Goal: Task Accomplishment & Management: Manage account settings

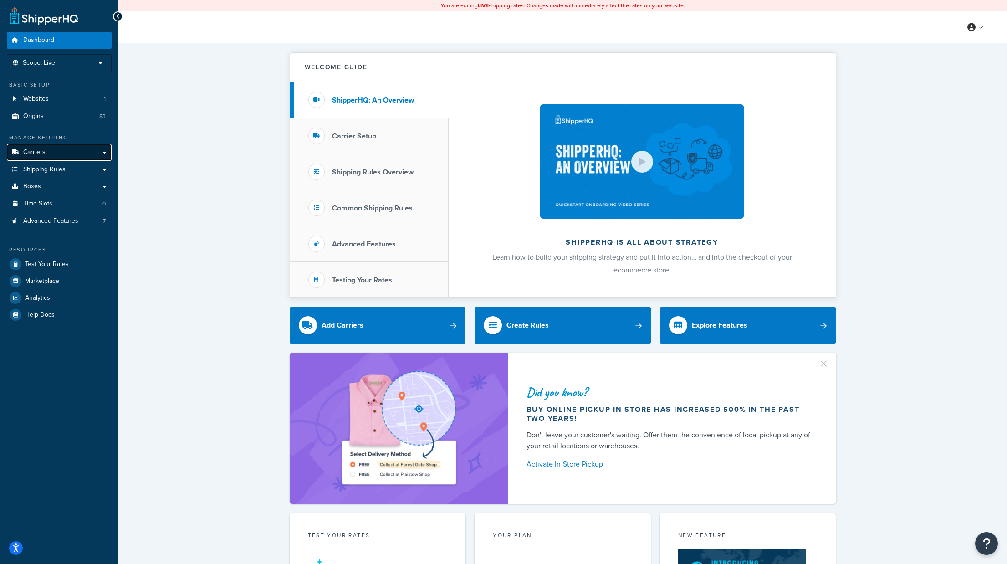
click at [43, 156] on span "Carriers" at bounding box center [34, 152] width 22 height 8
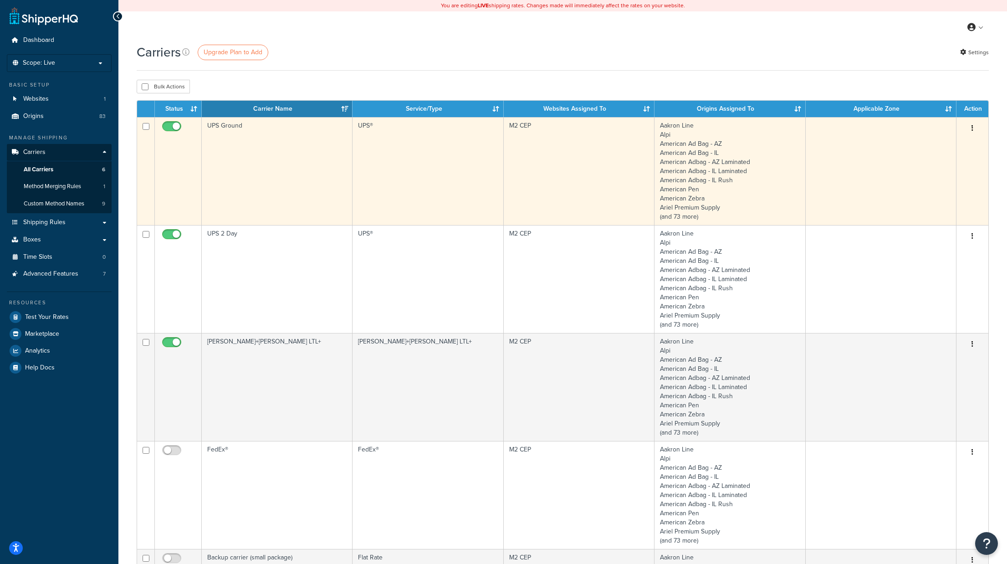
click at [233, 124] on td "UPS Ground" at bounding box center [277, 171] width 151 height 108
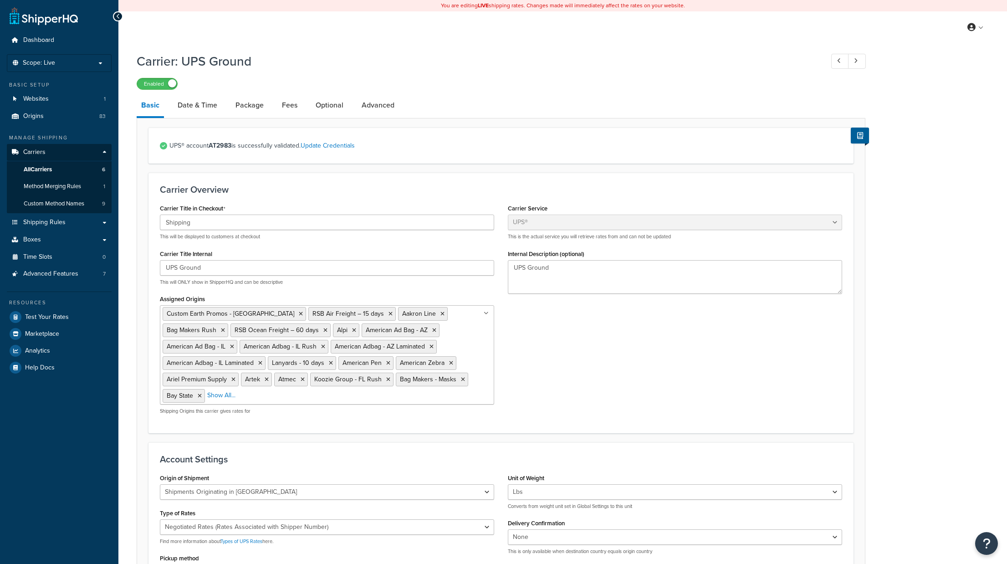
select select "ups"
select select "us"
click at [191, 104] on link "Date & Time" at bounding box center [197, 105] width 49 height 22
select select "yMd"
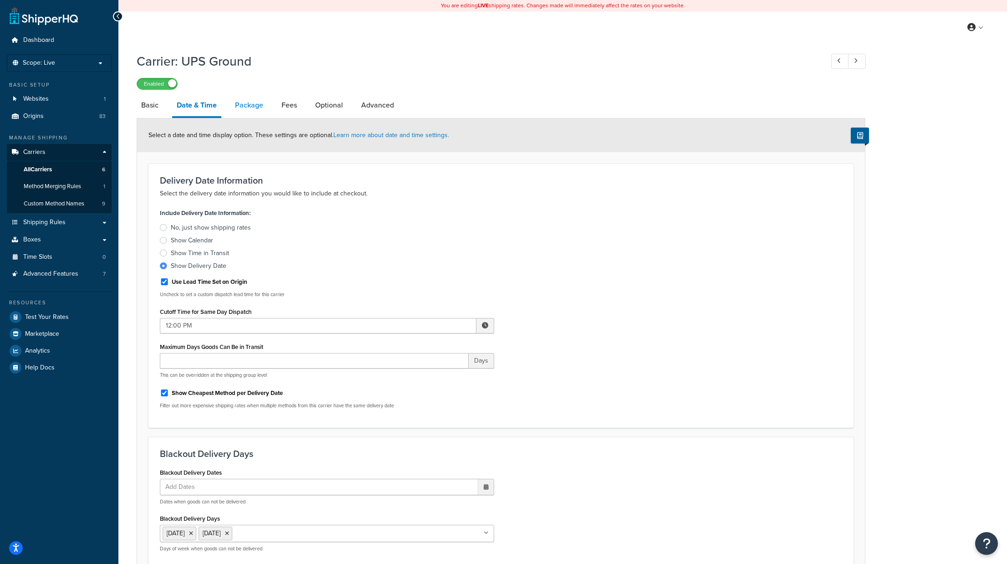
click at [253, 101] on link "Package" at bounding box center [248, 105] width 37 height 22
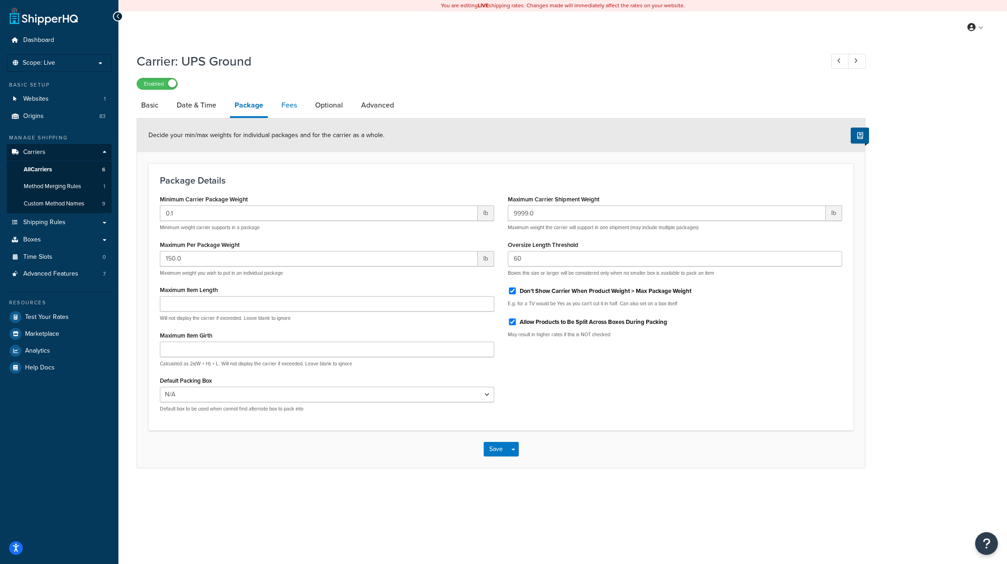
click at [287, 107] on link "Fees" at bounding box center [289, 105] width 25 height 22
select select "package"
select select "AFTER"
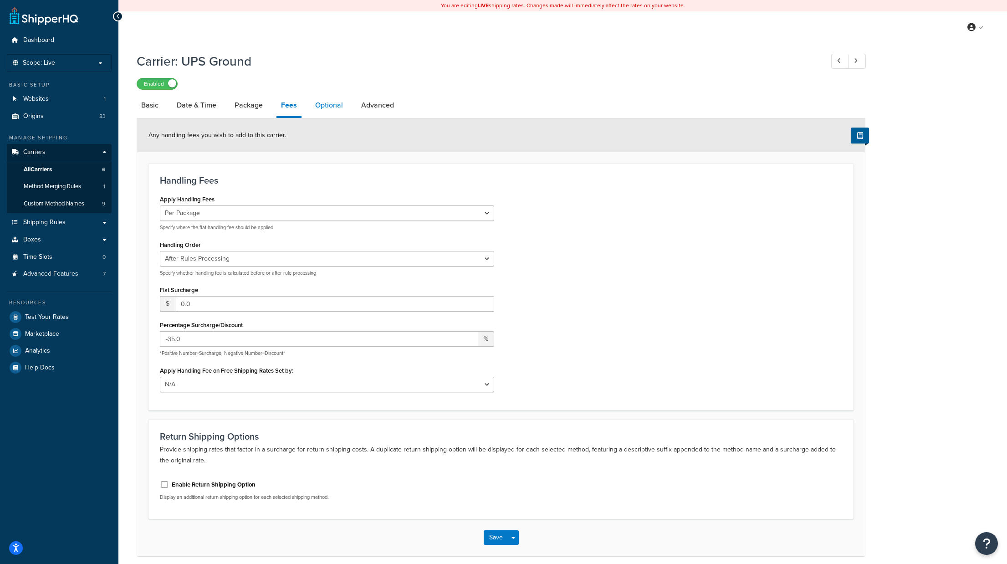
click at [321, 106] on link "Optional" at bounding box center [329, 105] width 37 height 22
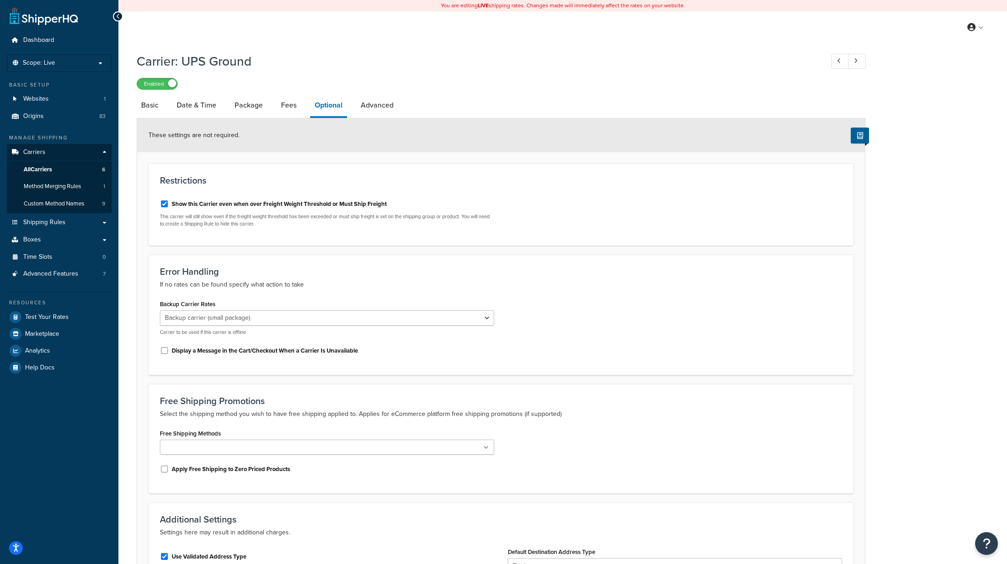
scroll to position [1, 0]
click at [487, 316] on select "None Kuehne+Nagel LTL+ FedEx® 0.10 Per Piece Rate Backup carrier (small package…" at bounding box center [327, 316] width 334 height 15
select select "0"
click at [160, 309] on select "None Kuehne+Nagel LTL+ FedEx® 0.10 Per Piece Rate Backup carrier (small package…" at bounding box center [327, 316] width 334 height 15
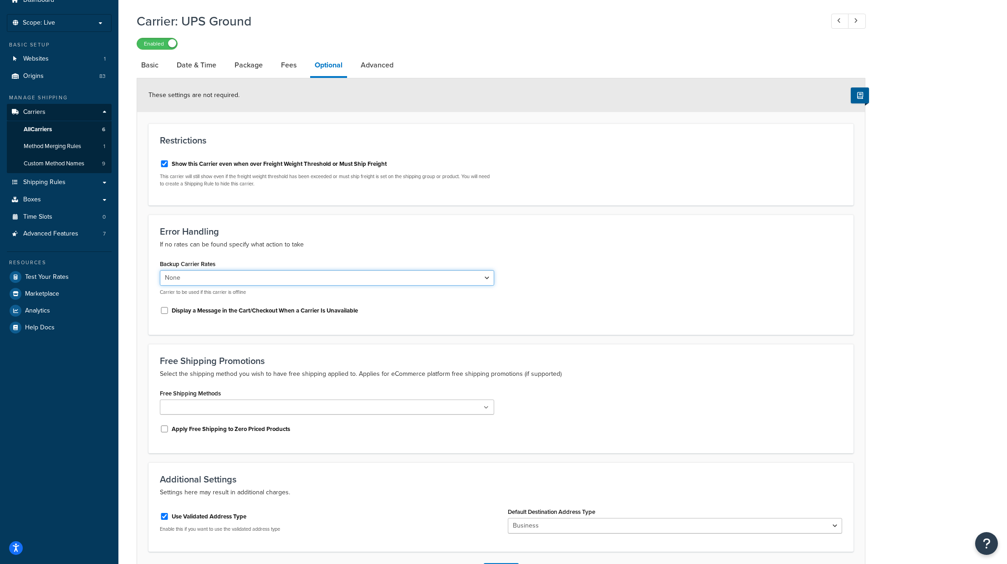
scroll to position [111, 0]
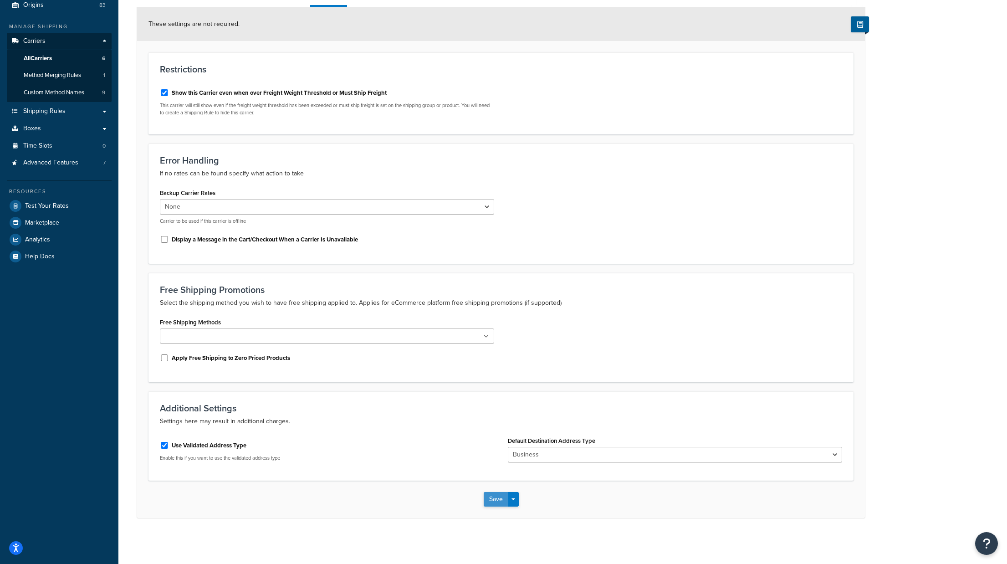
click at [496, 500] on button "Save" at bounding box center [496, 499] width 25 height 15
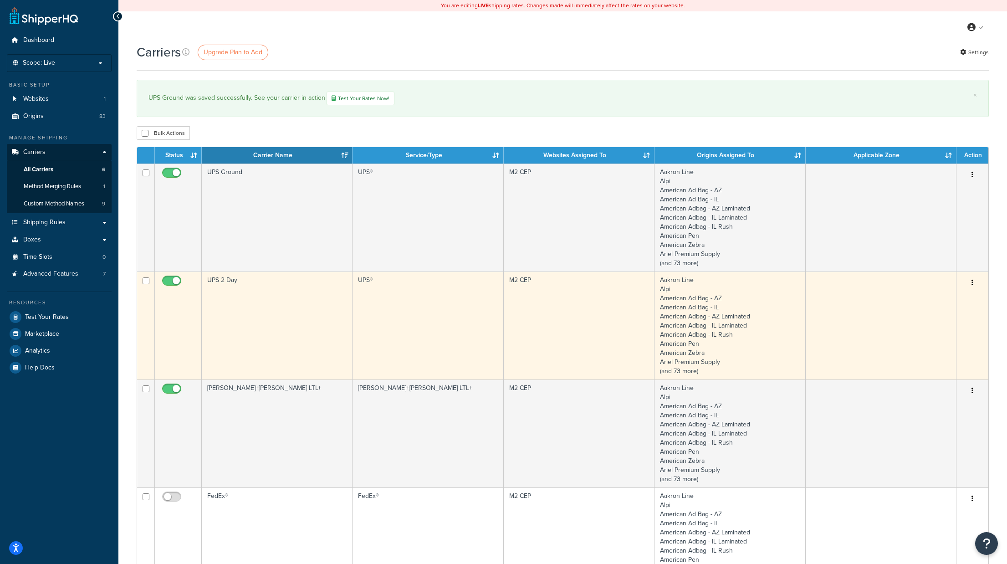
click at [219, 280] on td "UPS 2 Day" at bounding box center [277, 325] width 151 height 108
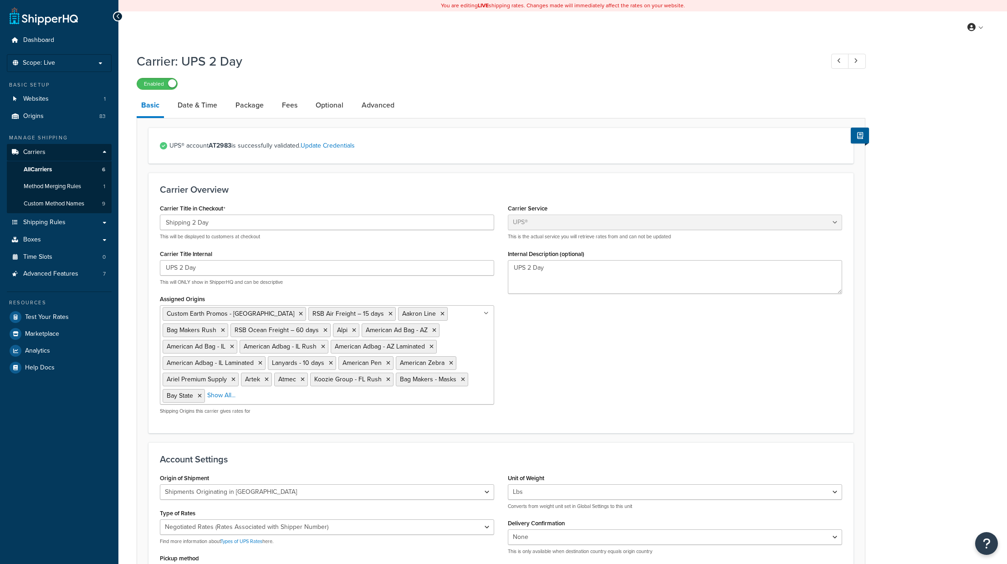
select select "ups"
select select "us"
click at [200, 107] on link "Date & Time" at bounding box center [197, 105] width 49 height 22
select select "yMd"
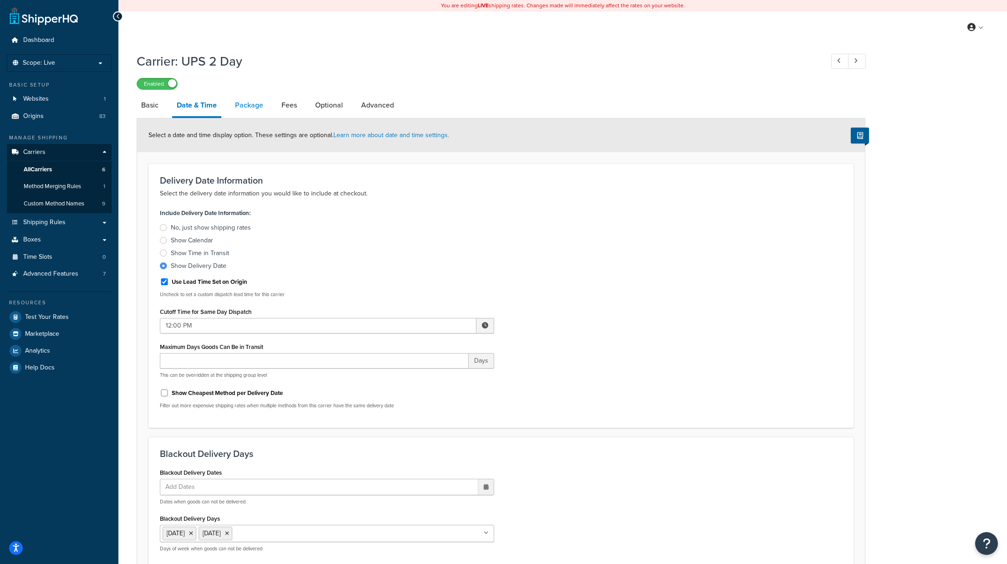
click at [247, 110] on link "Package" at bounding box center [248, 105] width 37 height 22
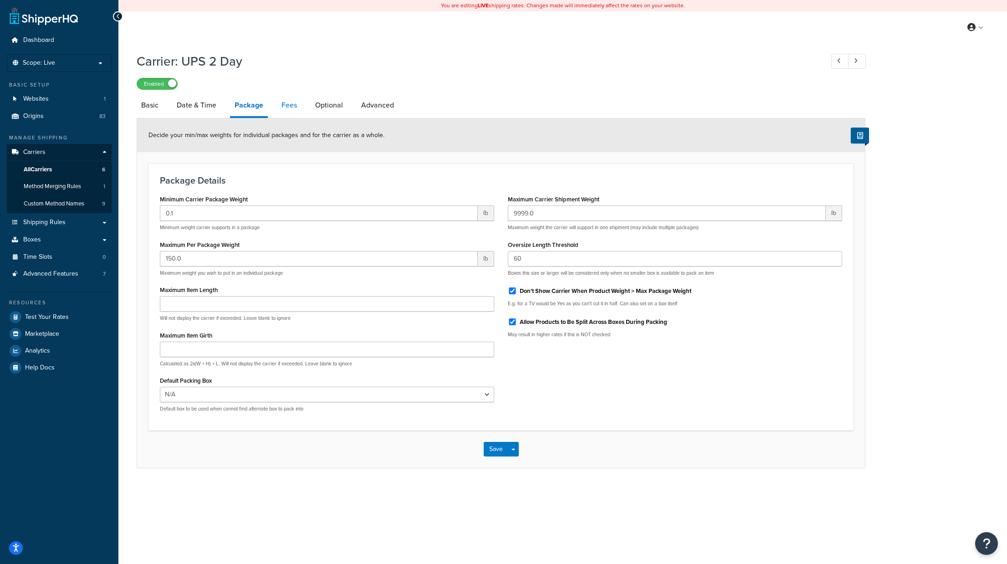
click at [284, 100] on link "Fees" at bounding box center [289, 105] width 25 height 22
select select "package"
select select "AFTER"
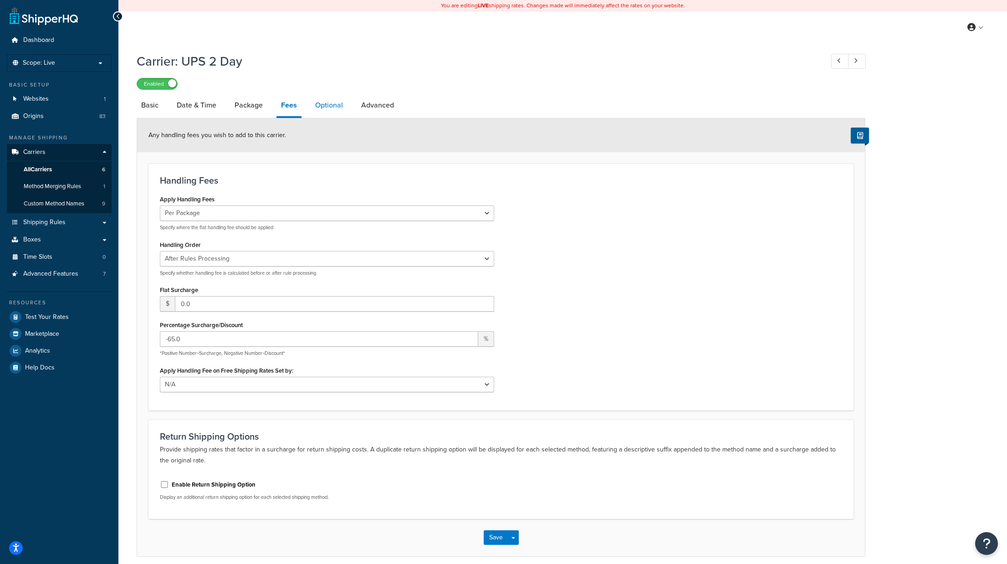
click at [326, 105] on link "Optional" at bounding box center [329, 105] width 37 height 22
select select "145373"
select select "residential"
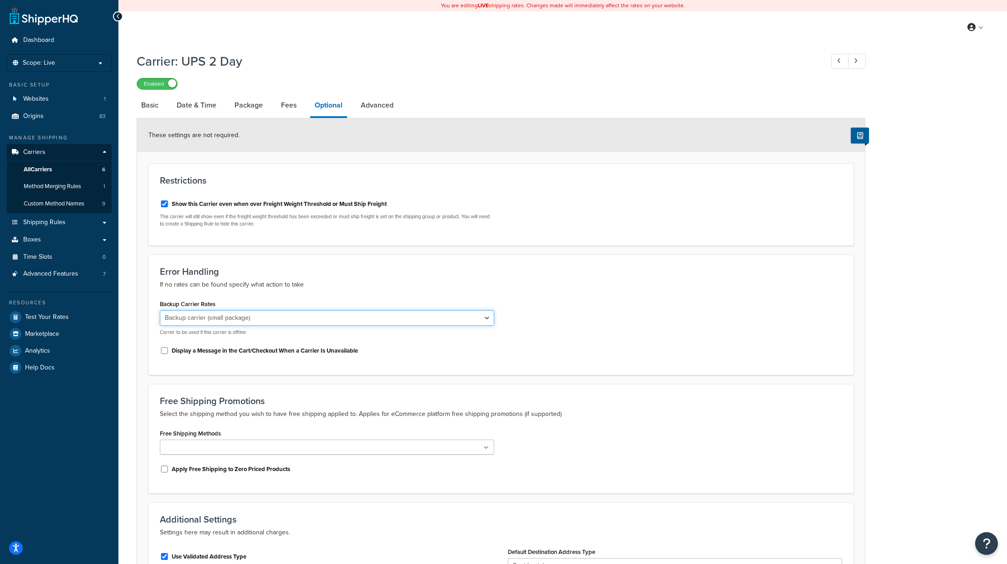
click at [357, 317] on select "None UPS Ground Kuehne+Nagel LTL+ FedEx® 0.10 Per Piece Rate Backup carrier (sm…" at bounding box center [327, 317] width 334 height 15
select select "0"
click at [160, 310] on select "None UPS Ground Kuehne+Nagel LTL+ FedEx® 0.10 Per Piece Rate Backup carrier (sm…" at bounding box center [327, 317] width 334 height 15
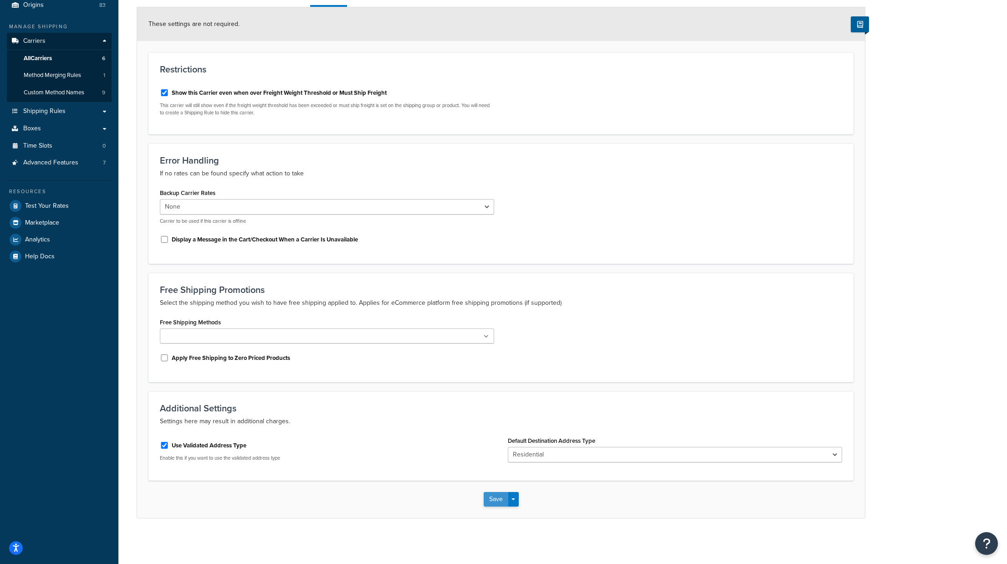
click at [497, 494] on button "Save" at bounding box center [496, 499] width 25 height 15
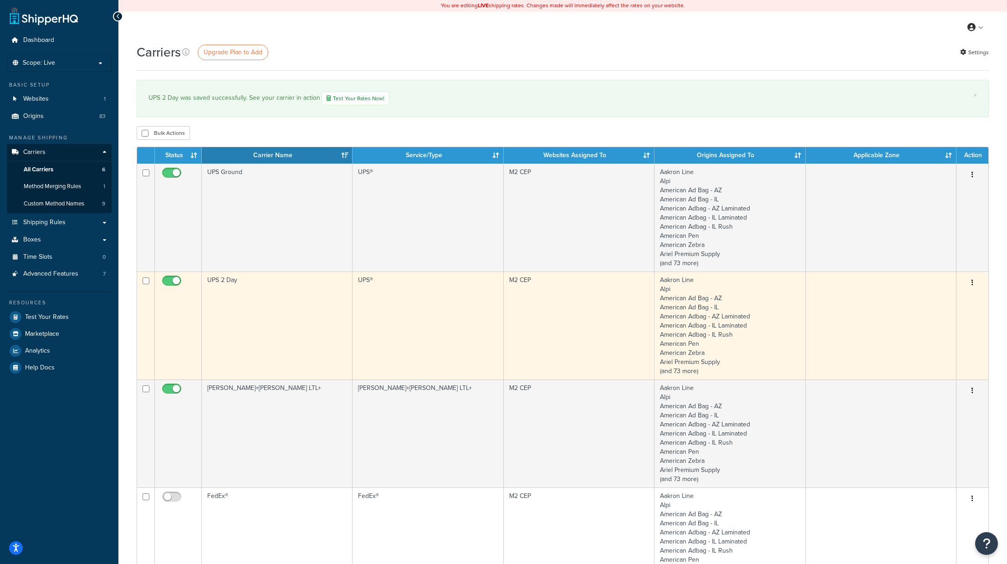
click at [409, 332] on td "UPS®" at bounding box center [427, 325] width 151 height 108
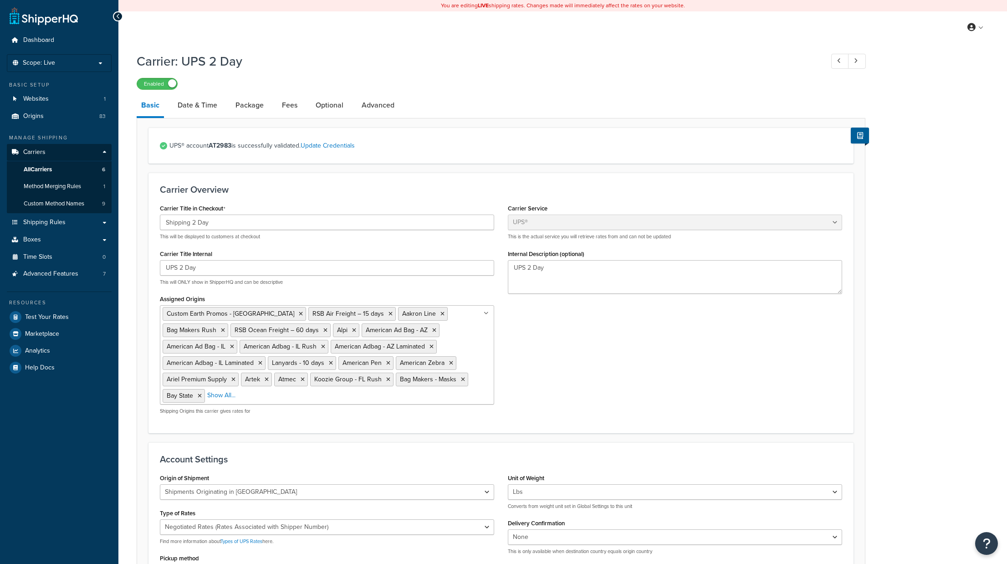
select select "ups"
select select "us"
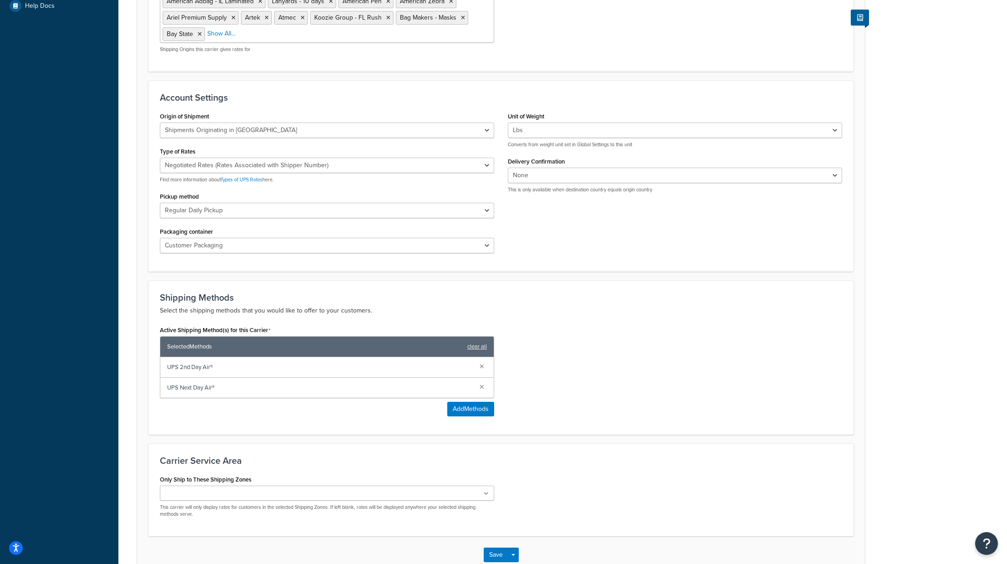
scroll to position [362, 0]
click at [484, 384] on link at bounding box center [482, 385] width 10 height 10
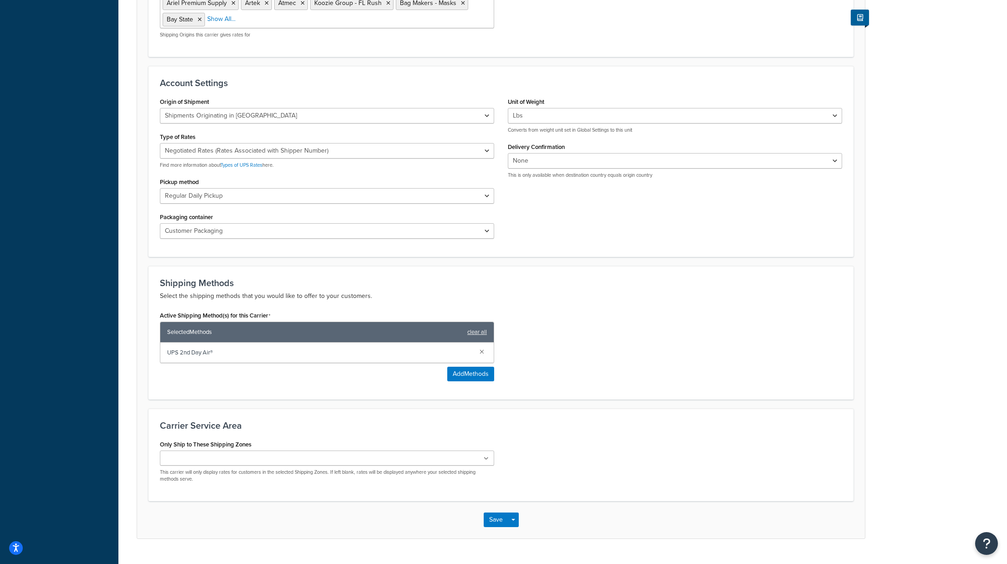
scroll to position [393, 0]
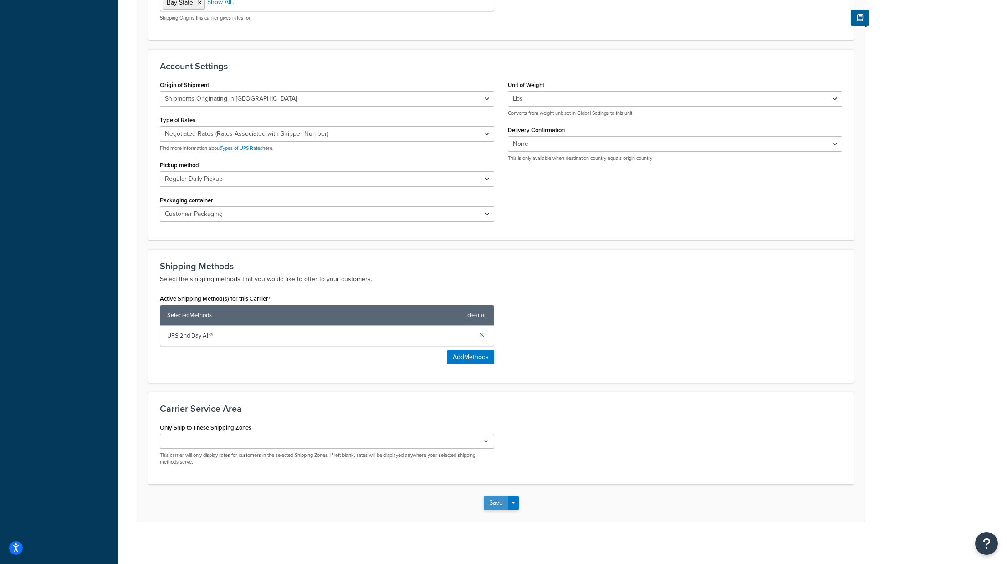
click at [494, 498] on button "Save" at bounding box center [496, 502] width 25 height 15
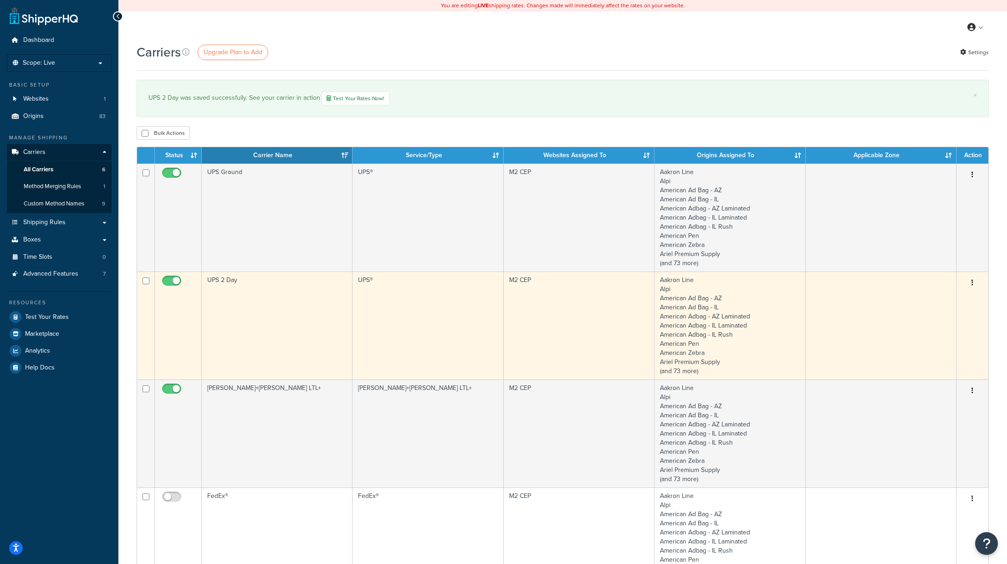
click at [224, 278] on td "UPS 2 Day" at bounding box center [277, 325] width 151 height 108
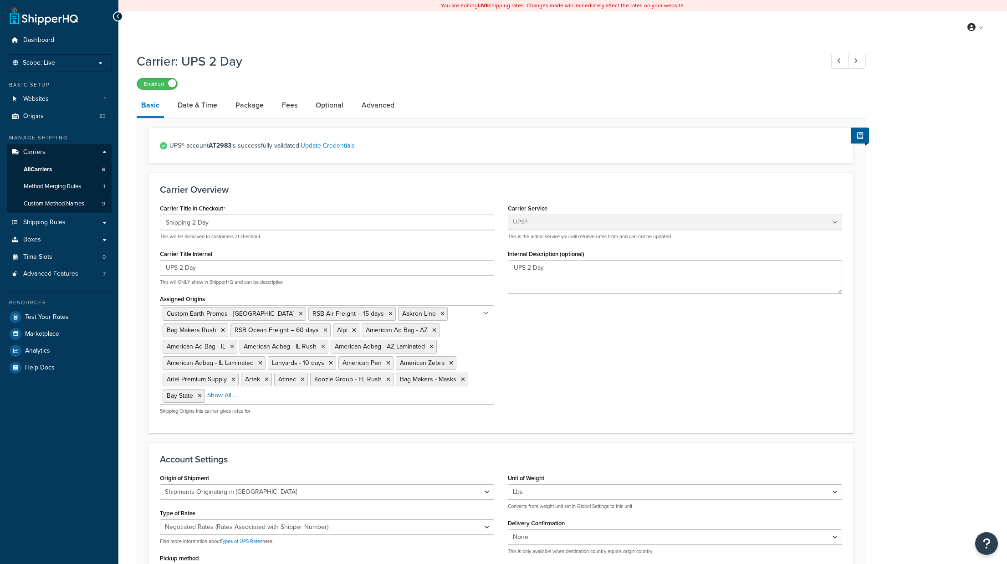
select select "ups"
select select "us"
click at [288, 106] on link "Fees" at bounding box center [289, 105] width 25 height 22
select select "package"
select select "AFTER"
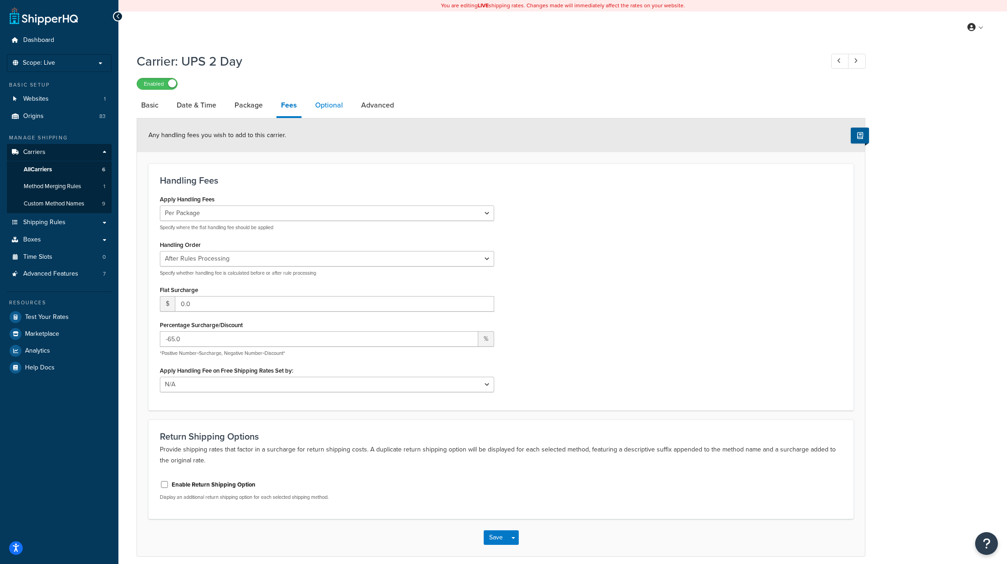
click at [335, 103] on link "Optional" at bounding box center [329, 105] width 37 height 22
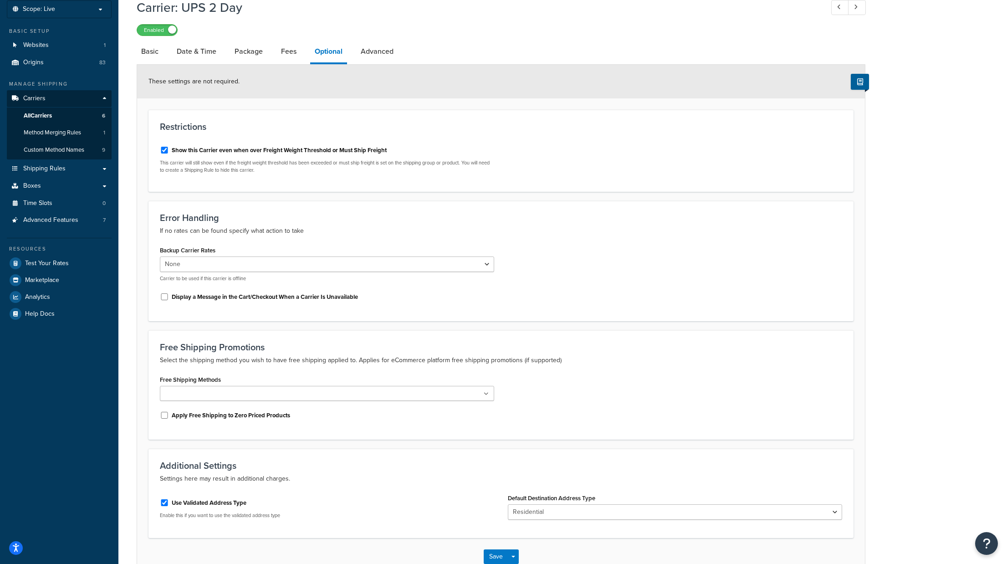
scroll to position [111, 0]
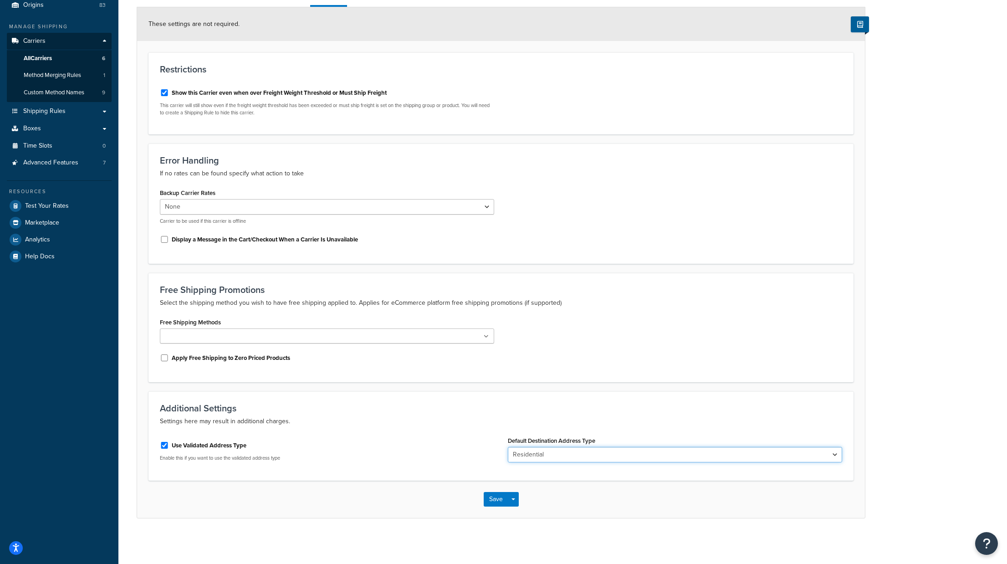
click at [601, 452] on select "Business Residential" at bounding box center [675, 454] width 334 height 15
select select "business"
click at [508, 447] on select "Business Residential" at bounding box center [675, 454] width 334 height 15
click at [494, 499] on button "Save" at bounding box center [496, 499] width 25 height 15
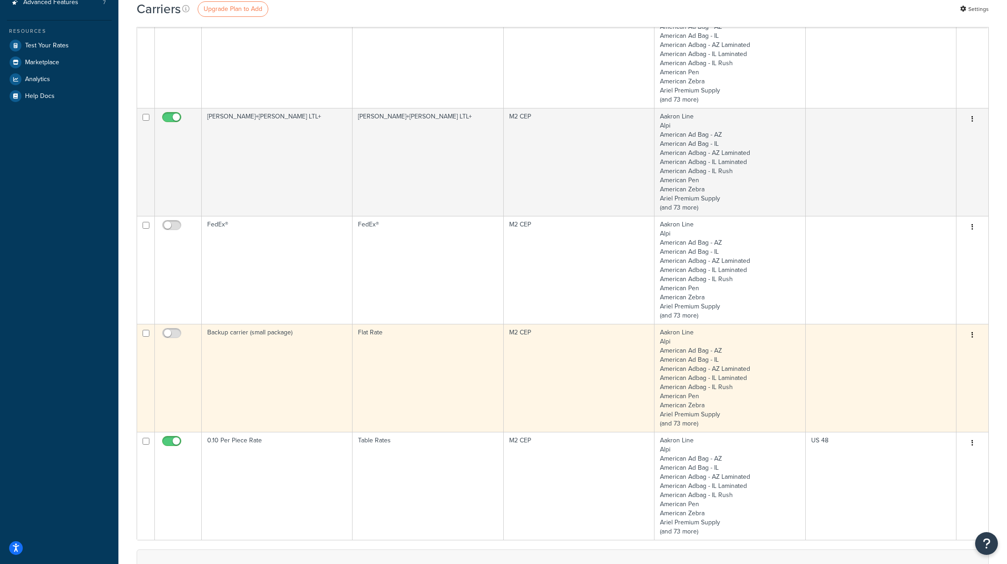
scroll to position [311, 0]
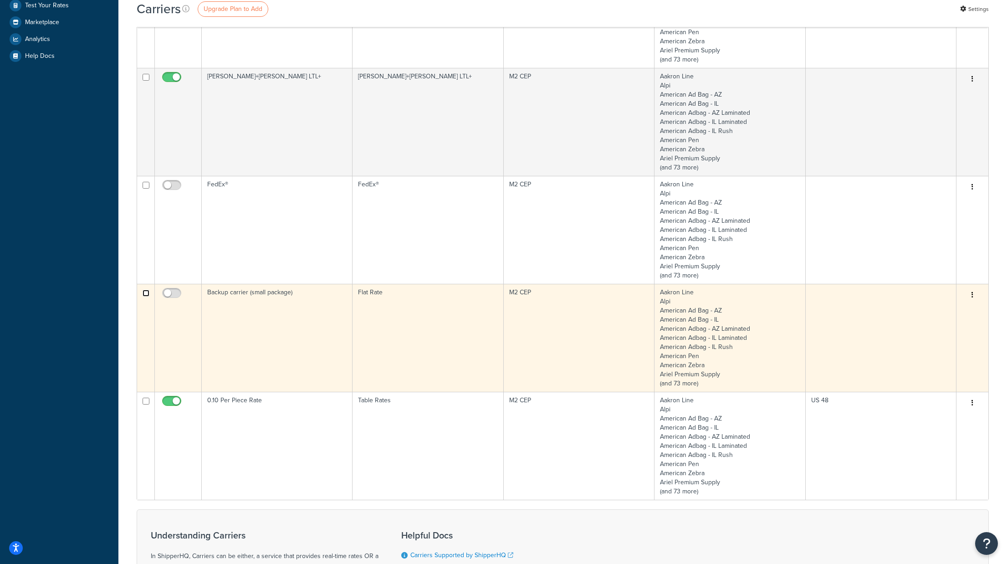
click at [146, 295] on input "checkbox" at bounding box center [146, 293] width 7 height 7
checkbox input "true"
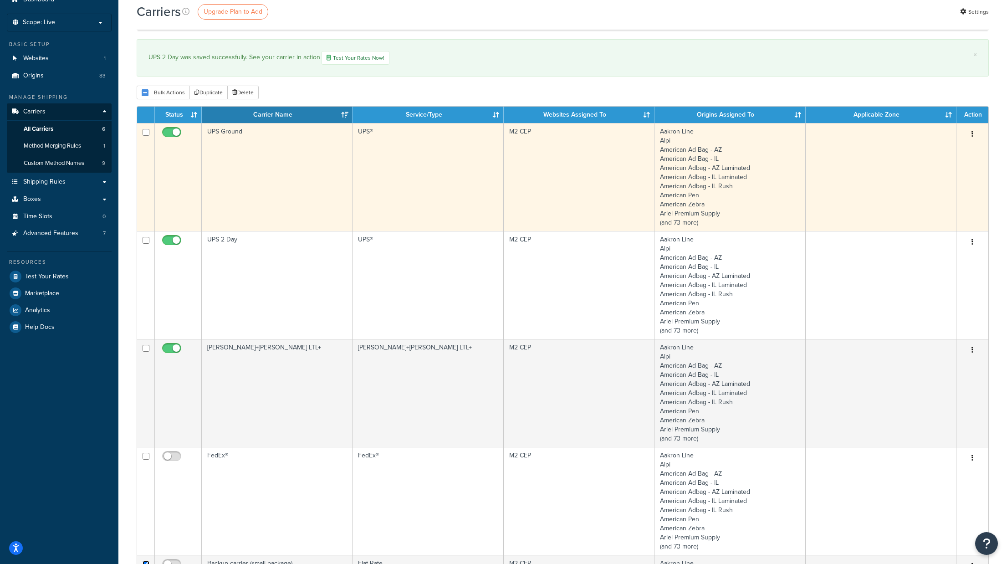
scroll to position [0, 0]
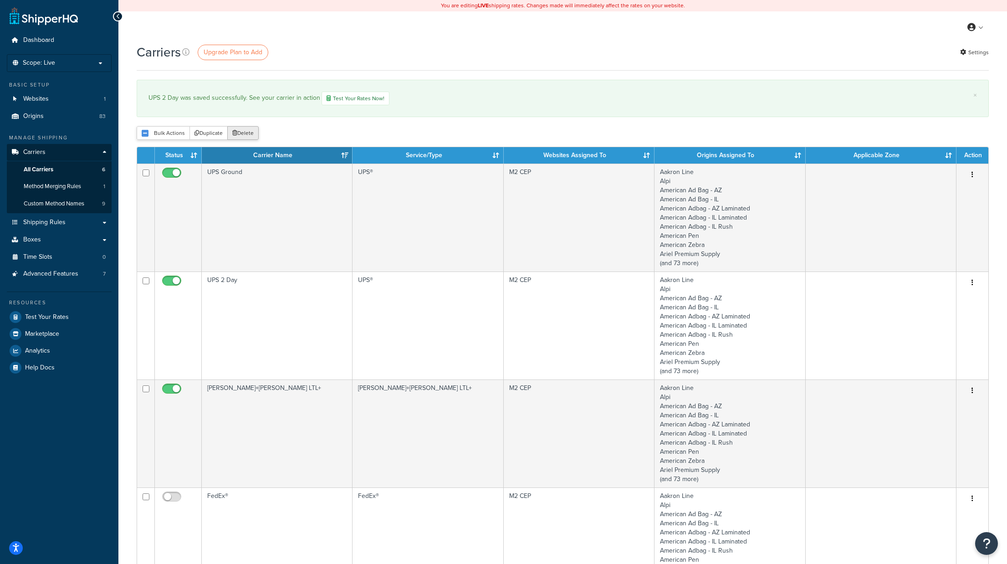
click at [245, 130] on button "Delete" at bounding box center [242, 133] width 31 height 14
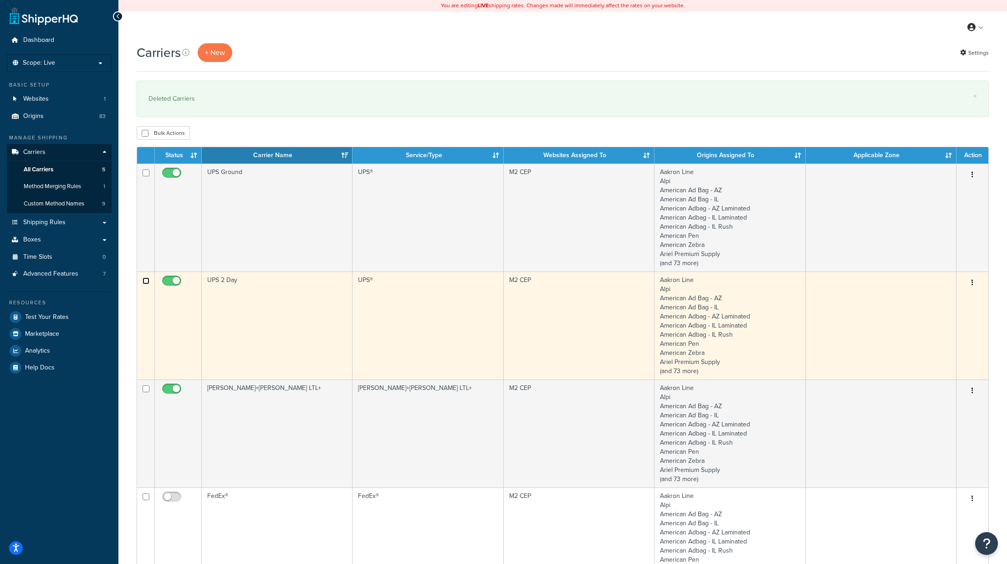
click at [146, 280] on input "checkbox" at bounding box center [146, 280] width 7 height 7
checkbox input "true"
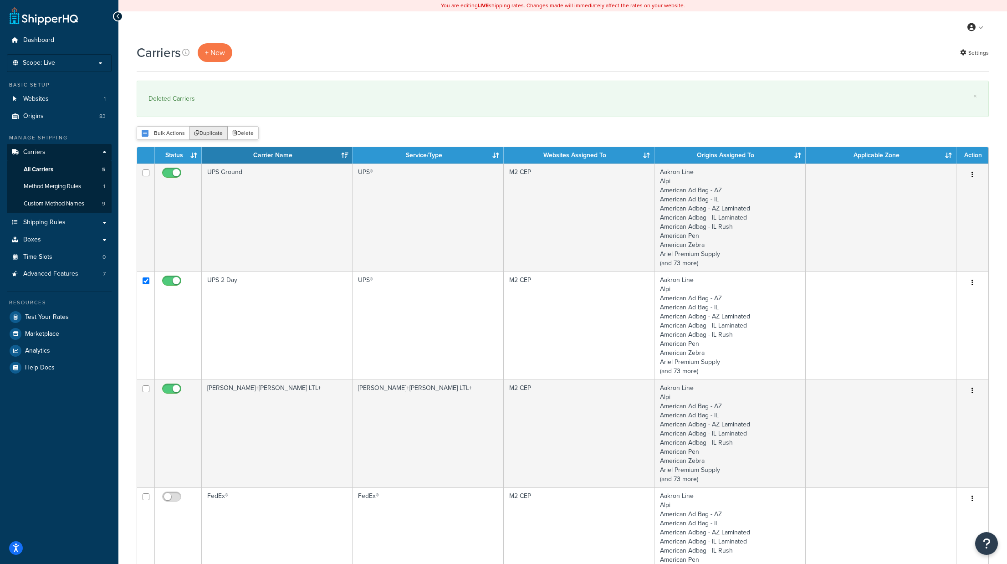
click at [204, 133] on button "Duplicate" at bounding box center [208, 133] width 38 height 14
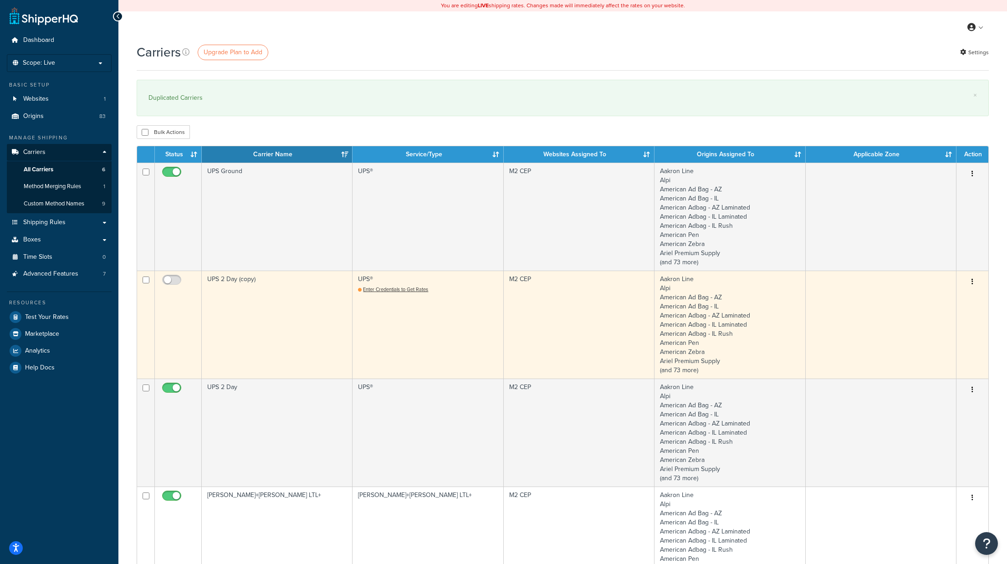
click at [970, 281] on button "button" at bounding box center [972, 282] width 13 height 15
click at [933, 296] on link "Edit" at bounding box center [935, 300] width 72 height 19
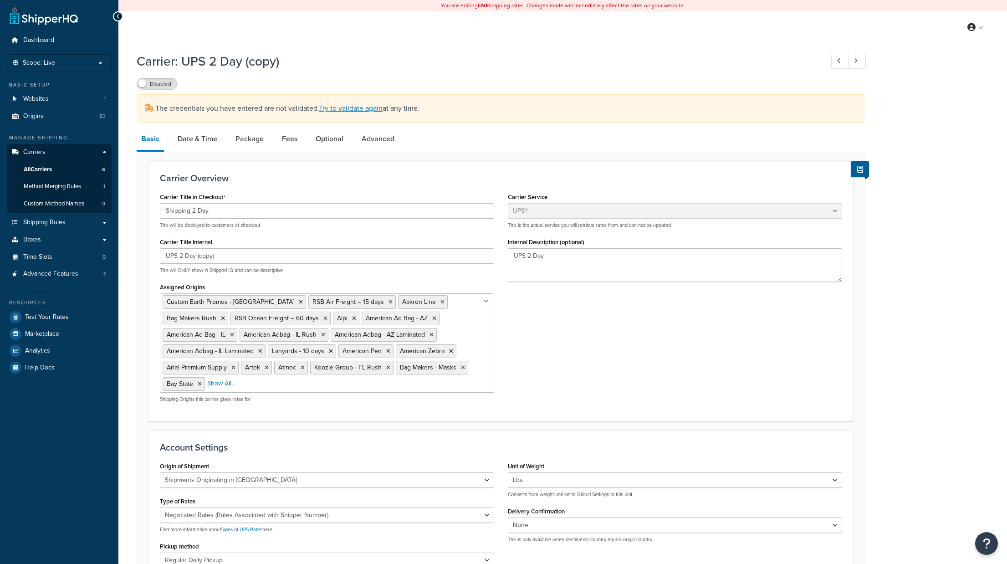
select select "ups"
select select "us"
drag, startPoint x: 234, startPoint y: 207, endPoint x: 209, endPoint y: 203, distance: 24.4
click at [234, 206] on input "Shipping 2 Day" at bounding box center [327, 210] width 334 height 15
drag, startPoint x: 193, startPoint y: 209, endPoint x: 219, endPoint y: 210, distance: 26.5
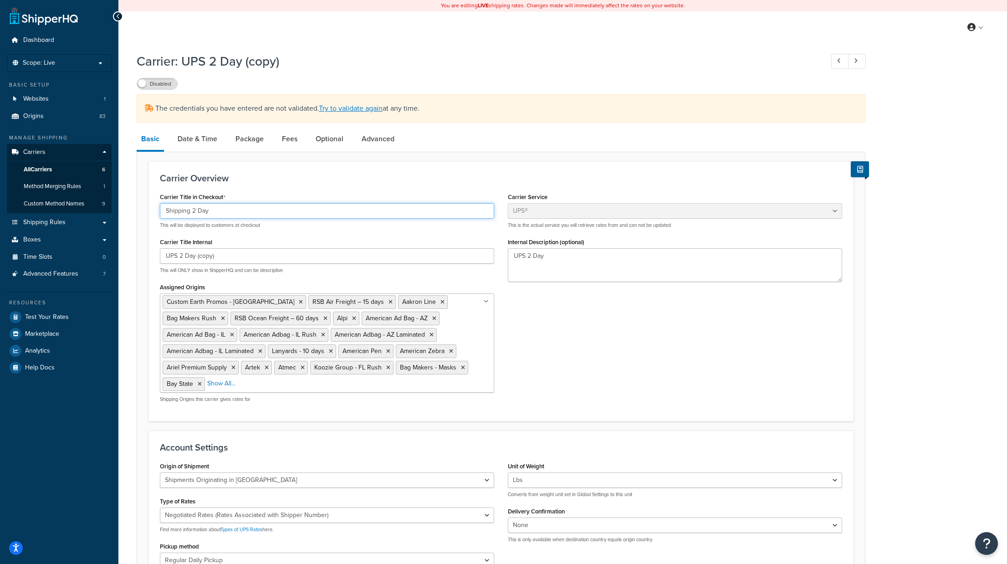
click at [219, 210] on input "Shipping 2 Day" at bounding box center [327, 210] width 334 height 15
drag, startPoint x: 190, startPoint y: 209, endPoint x: 107, endPoint y: 205, distance: 83.0
click at [107, 205] on div "Dashboard Scope: Live Basic Setup Websites 1 Origins 83 Manage Shipping Carrier…" at bounding box center [503, 505] width 1007 height 1010
type input "Overnight"
click at [220, 255] on input "UPS 2 Day (copy)" at bounding box center [327, 255] width 334 height 15
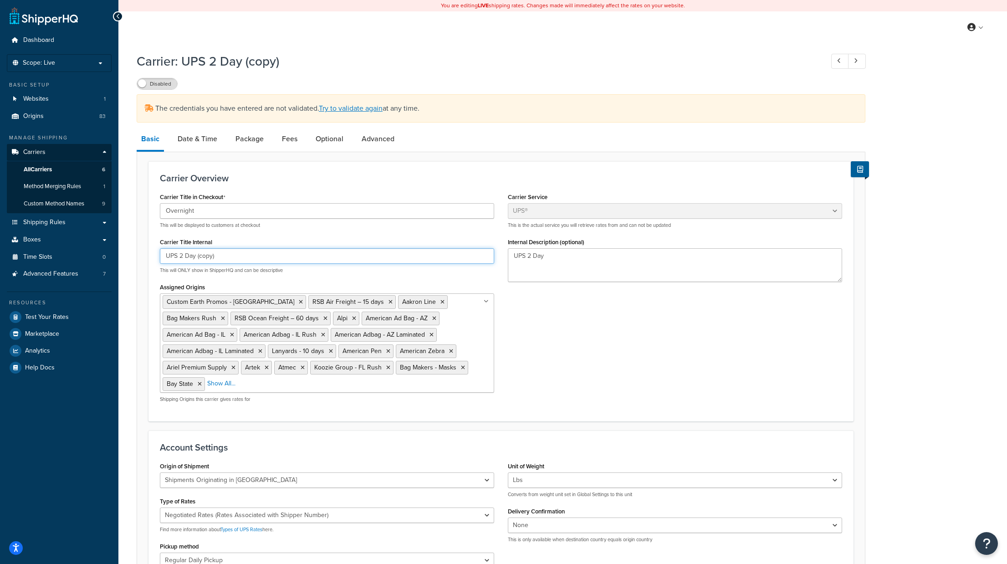
drag, startPoint x: 192, startPoint y: 252, endPoint x: 187, endPoint y: 252, distance: 5.0
click at [191, 252] on input "UPS 2 Day (copy)" at bounding box center [327, 255] width 334 height 15
drag, startPoint x: 184, startPoint y: 255, endPoint x: 223, endPoint y: 255, distance: 39.6
click at [223, 255] on input "UPS 2 Day (copy)" at bounding box center [327, 255] width 334 height 15
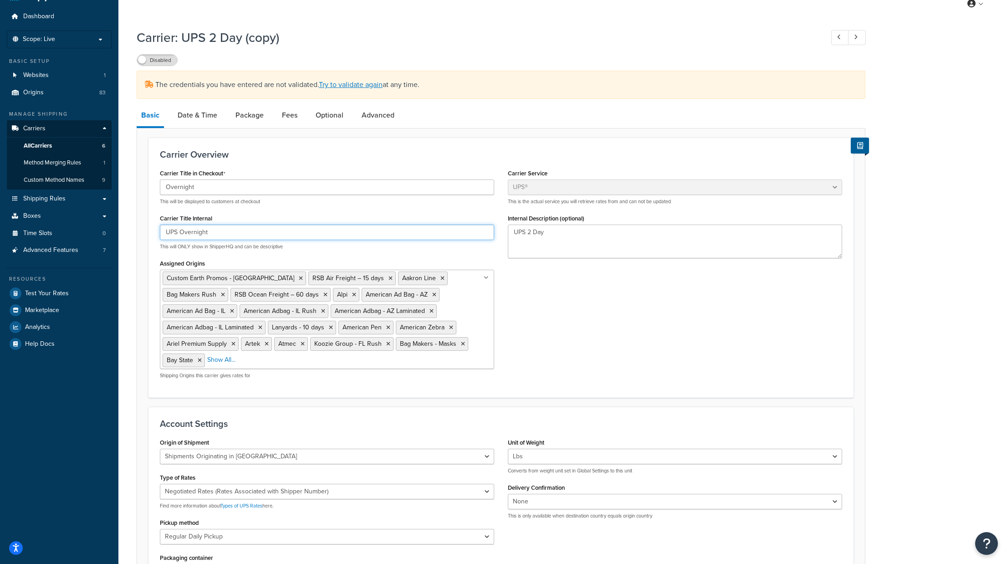
scroll to position [25, 0]
drag, startPoint x: 117, startPoint y: 222, endPoint x: 70, endPoint y: 219, distance: 47.9
click at [70, 219] on div "Dashboard Scope: Live Basic Setup Websites 1 Origins 83 Manage Shipping Carrier…" at bounding box center [503, 480] width 1007 height 1010
type input "UPS Overnight"
drag, startPoint x: 566, startPoint y: 231, endPoint x: 411, endPoint y: 215, distance: 155.6
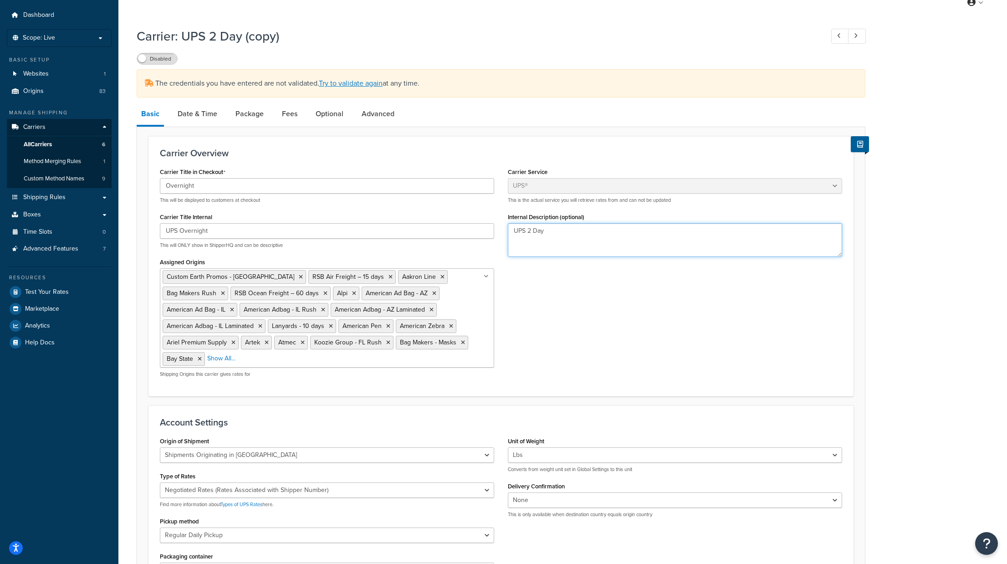
click at [410, 212] on div "Carrier Title in Checkout Overnight This will be displayed to customers at chec…" at bounding box center [501, 274] width 696 height 219
paste textarea "Overnight"
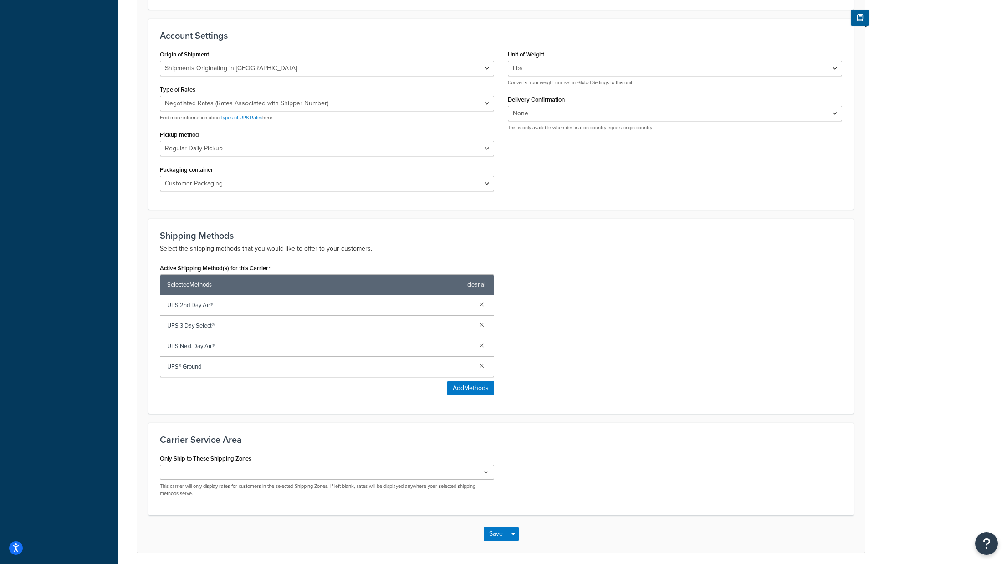
scroll to position [443, 0]
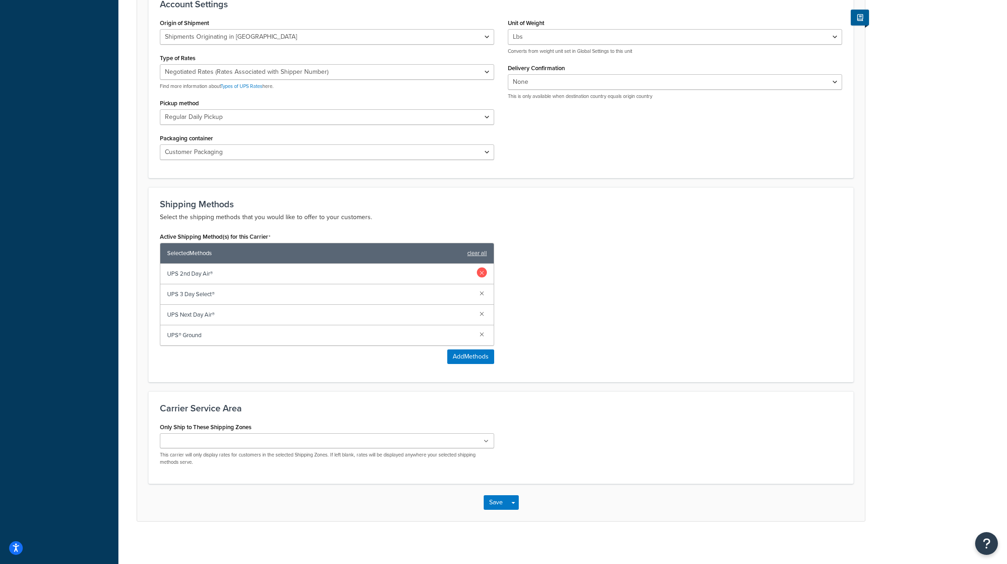
type textarea "UPS Overnight"
click at [482, 270] on link at bounding box center [482, 272] width 10 height 10
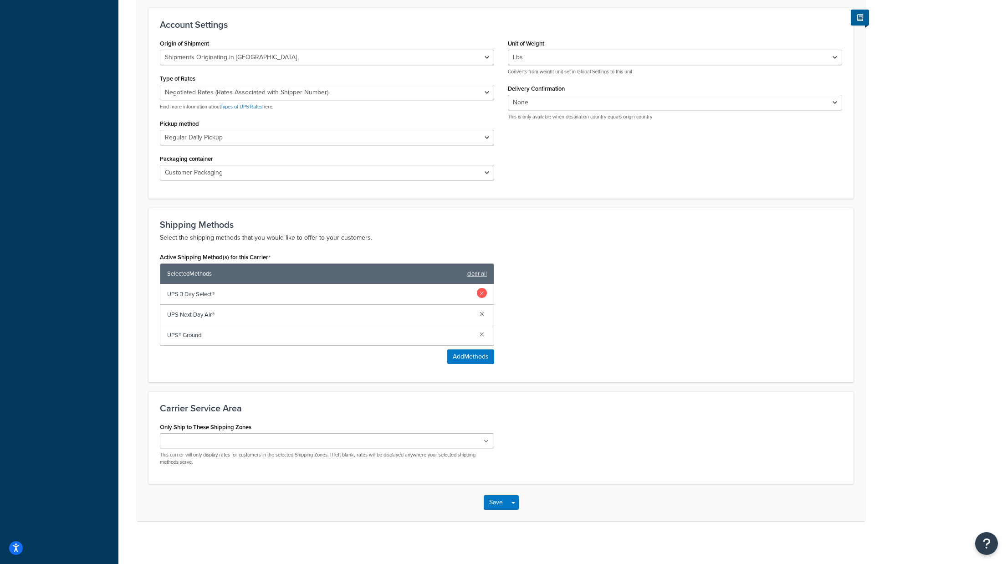
click at [480, 288] on link at bounding box center [482, 293] width 10 height 10
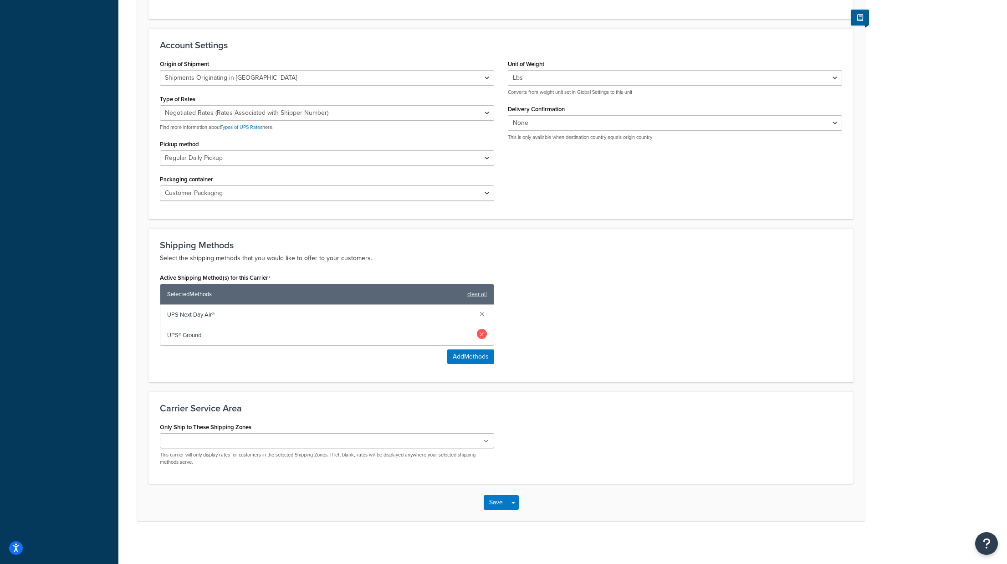
click at [483, 332] on link at bounding box center [482, 334] width 10 height 10
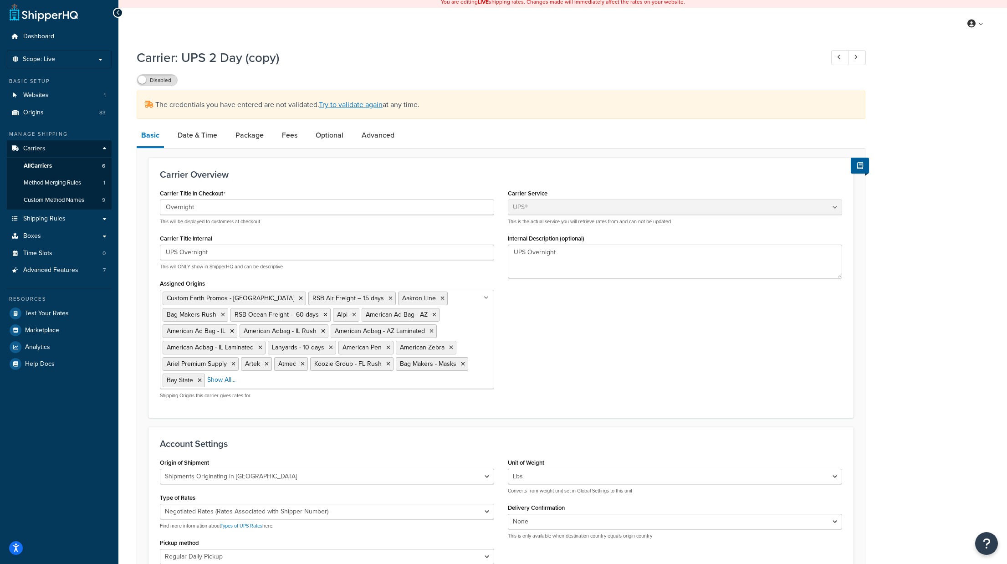
scroll to position [0, 0]
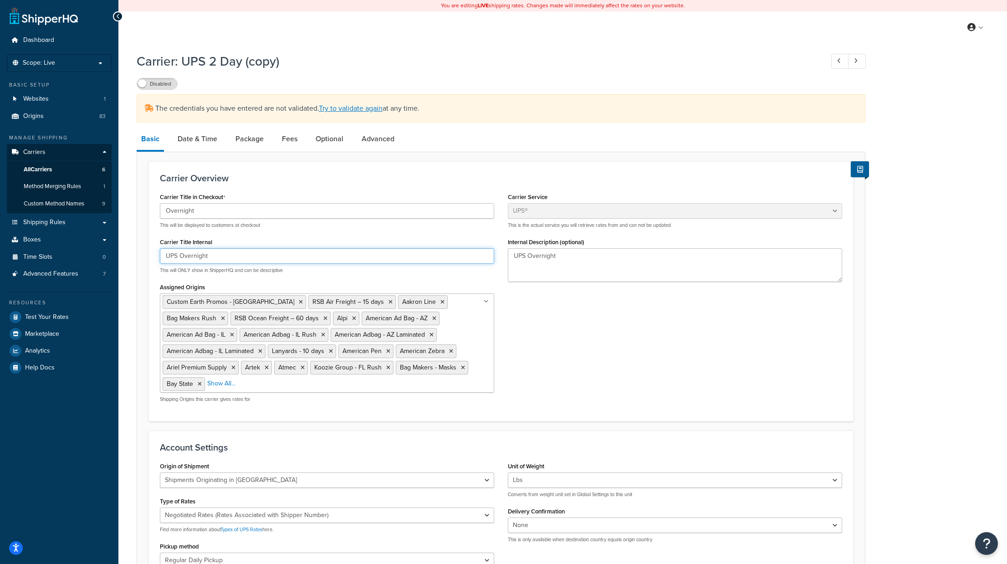
click at [191, 257] on input "UPS Overnight" at bounding box center [327, 255] width 334 height 15
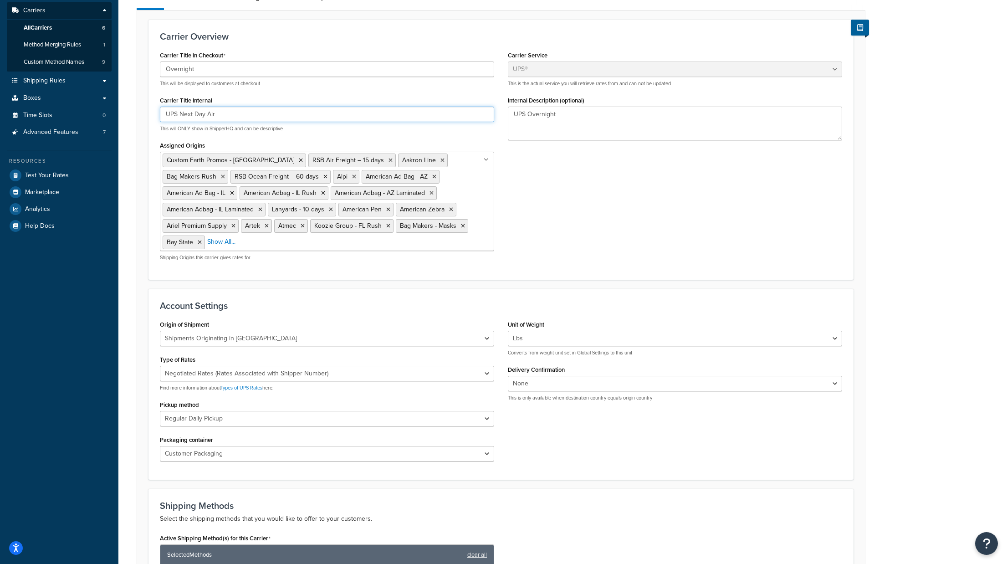
scroll to position [382, 0]
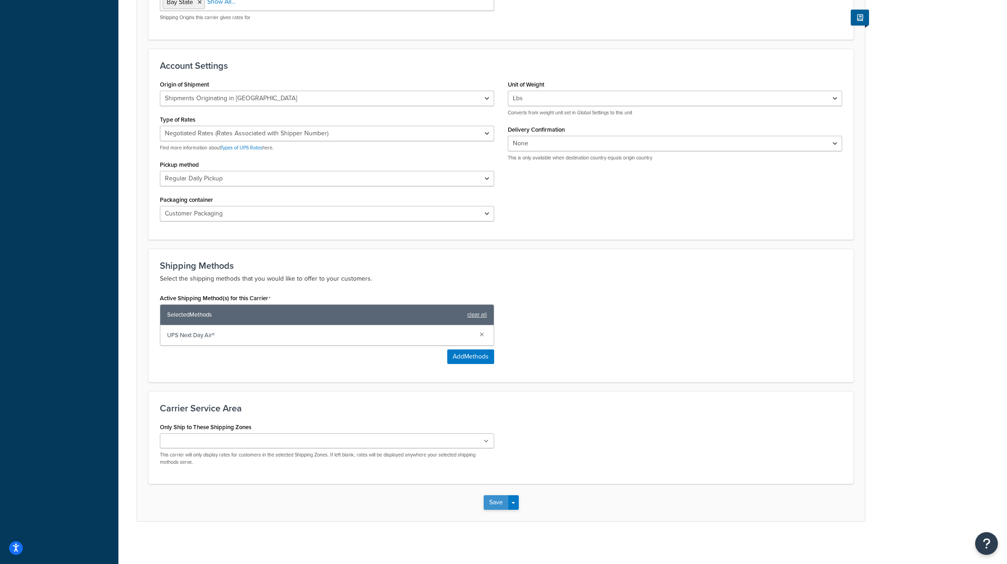
type input "UPS Next Day Air"
click at [494, 498] on button "Save" at bounding box center [496, 502] width 25 height 15
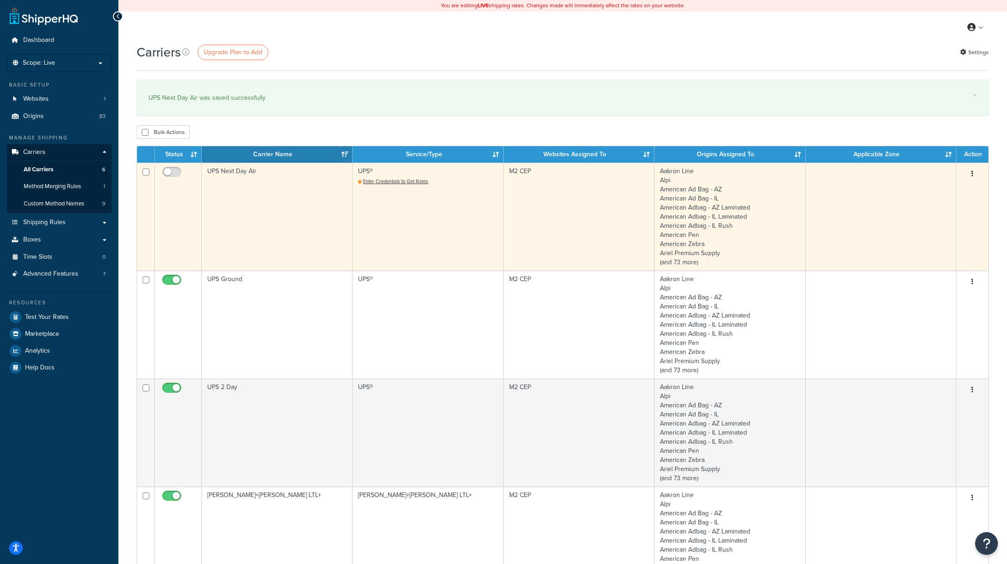
click at [219, 168] on td "UPS Next Day Air" at bounding box center [277, 217] width 151 height 108
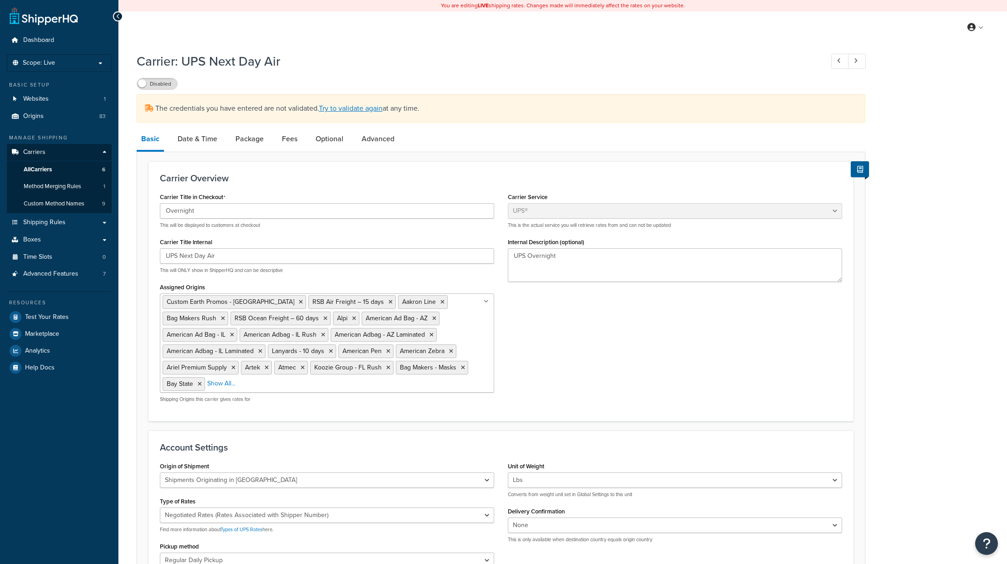
select select "ups"
select select "us"
click at [186, 143] on link "Date & Time" at bounding box center [197, 139] width 49 height 22
select select "yMd"
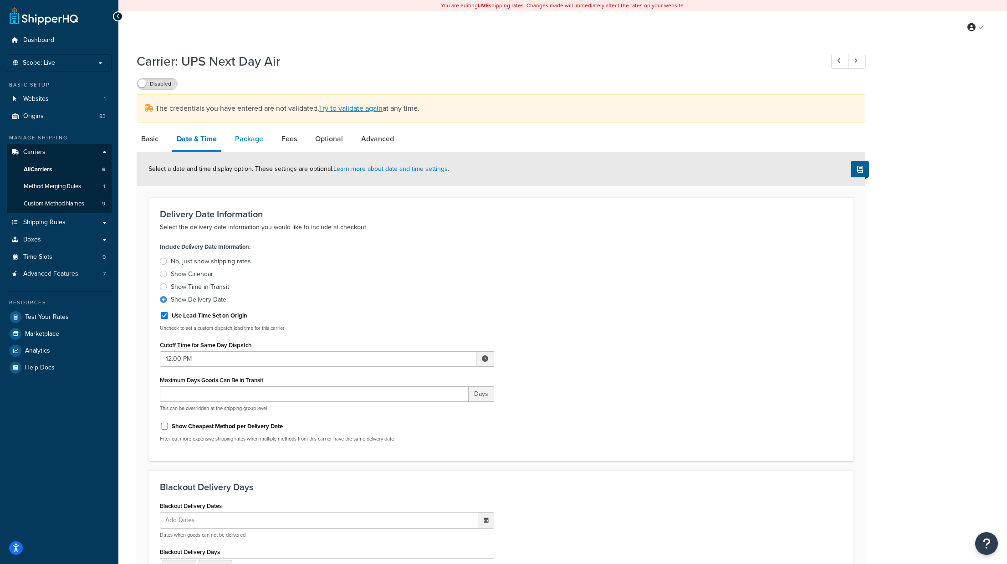
click at [250, 143] on link "Package" at bounding box center [248, 139] width 37 height 22
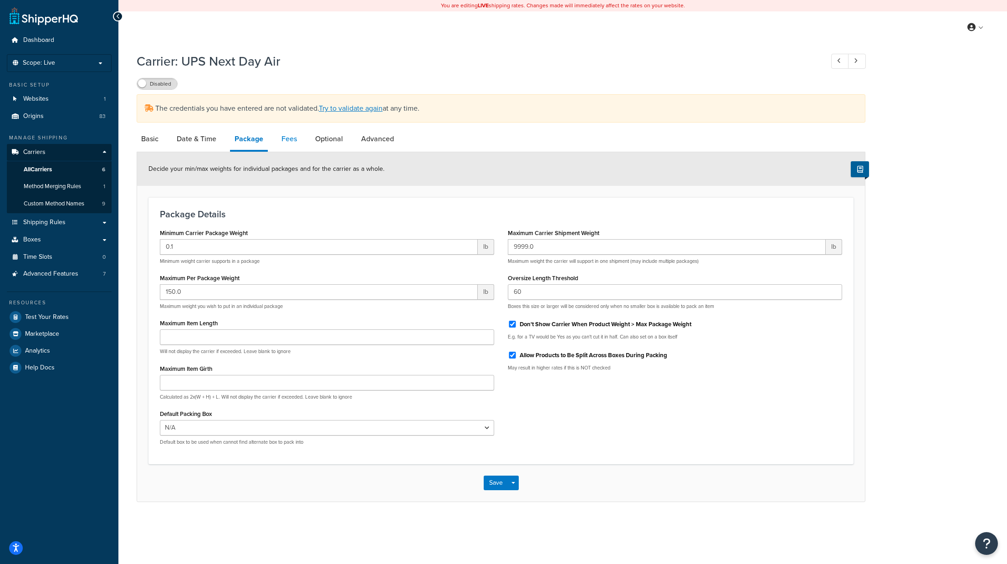
click at [284, 138] on link "Fees" at bounding box center [289, 139] width 25 height 22
select select "package"
select select "AFTER"
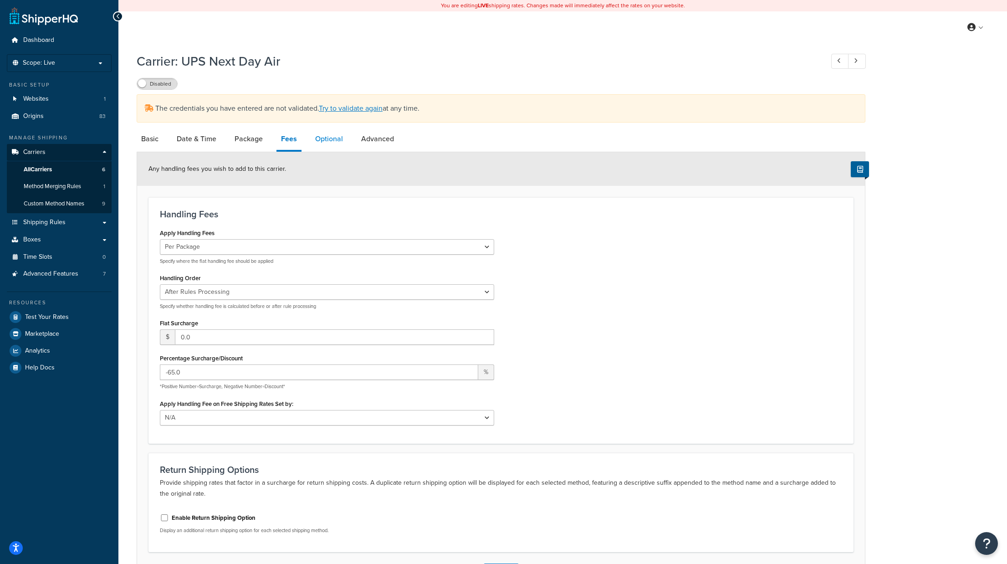
click at [328, 135] on link "Optional" at bounding box center [329, 139] width 37 height 22
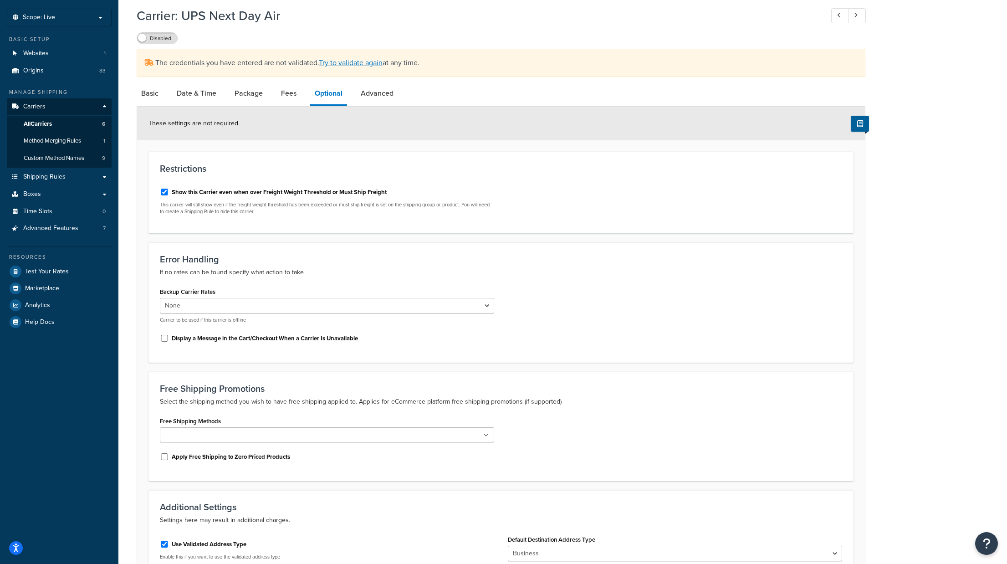
scroll to position [36, 0]
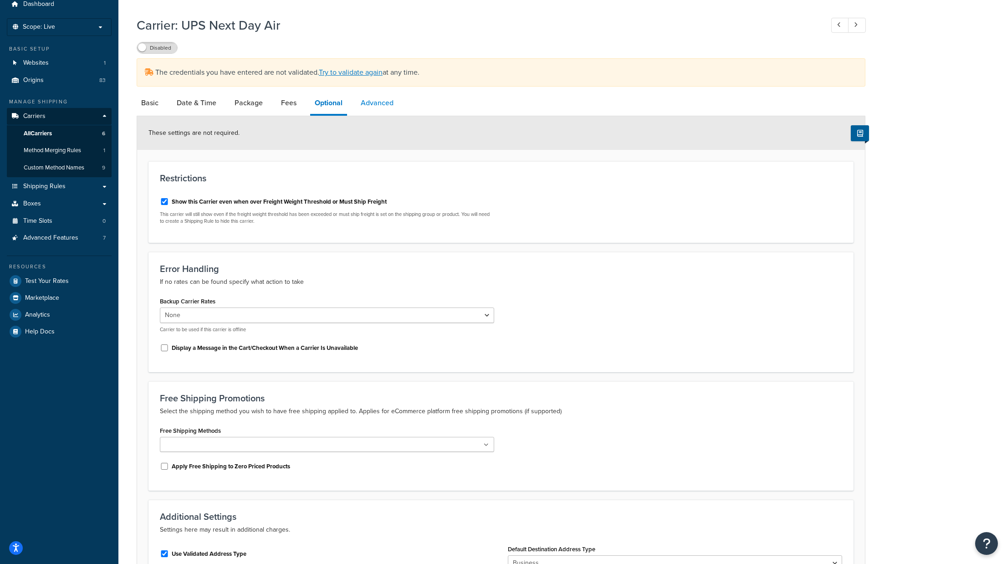
click at [386, 105] on link "Advanced" at bounding box center [377, 103] width 42 height 22
select select "false"
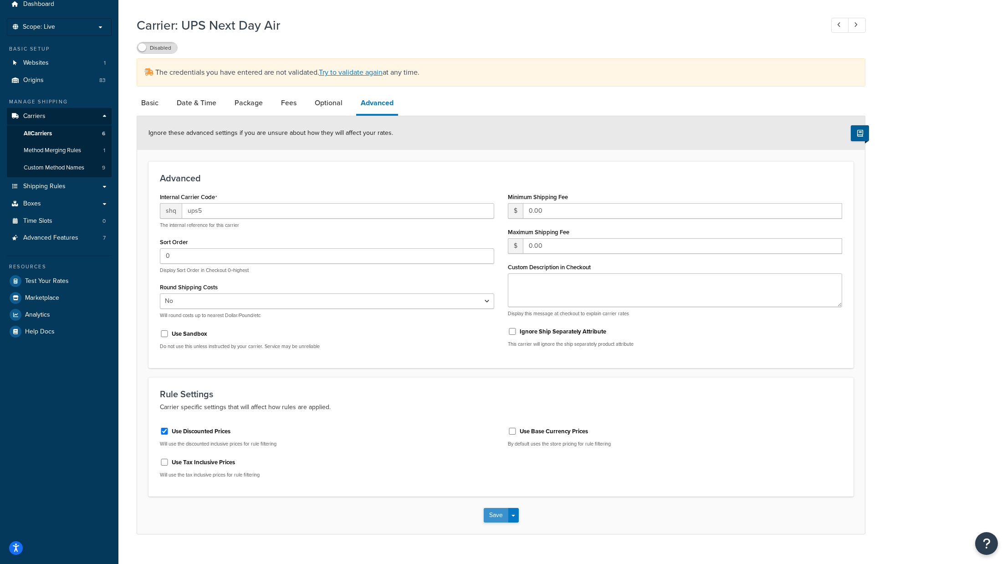
click at [492, 519] on button "Save" at bounding box center [496, 515] width 25 height 15
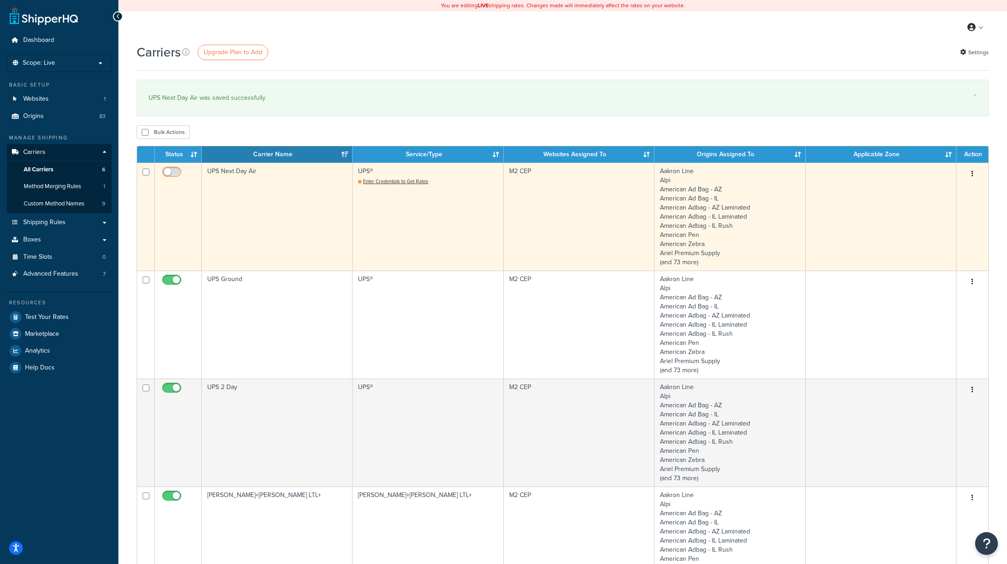
click at [177, 172] on input "checkbox" at bounding box center [172, 173] width 25 height 11
checkbox input "false"
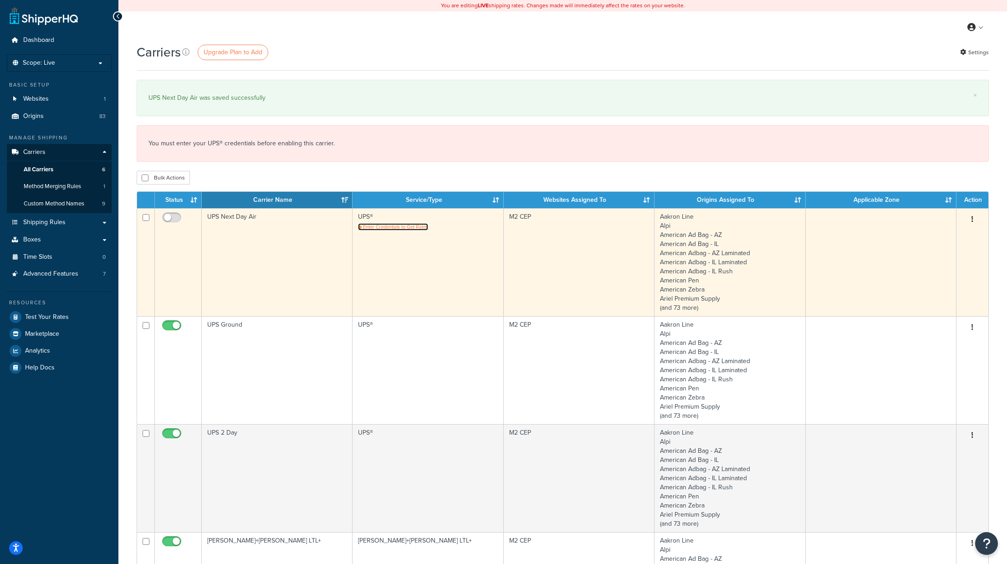
click at [402, 228] on span "Enter Credentials to Get Rates" at bounding box center [395, 226] width 65 height 7
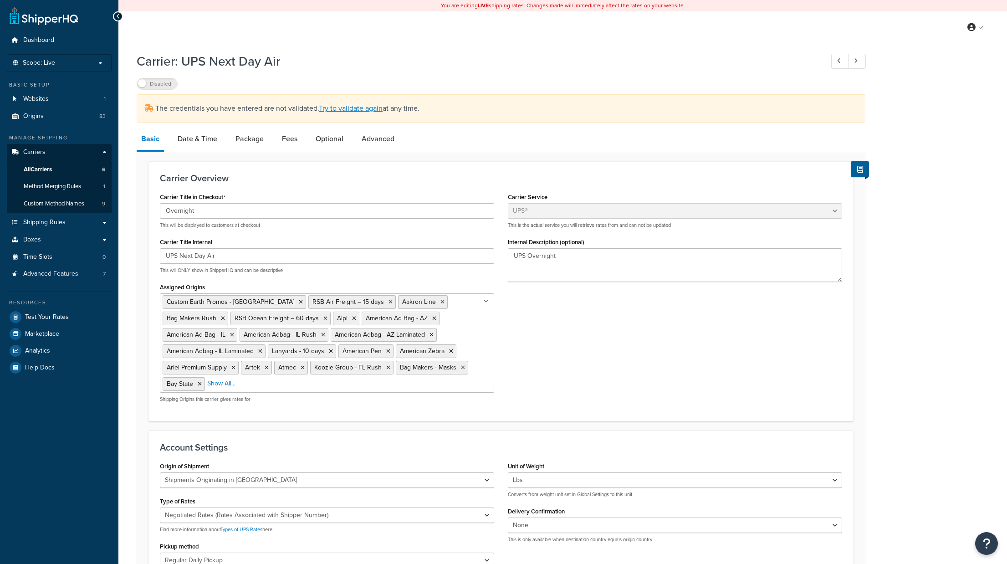
select select "ups"
select select "us"
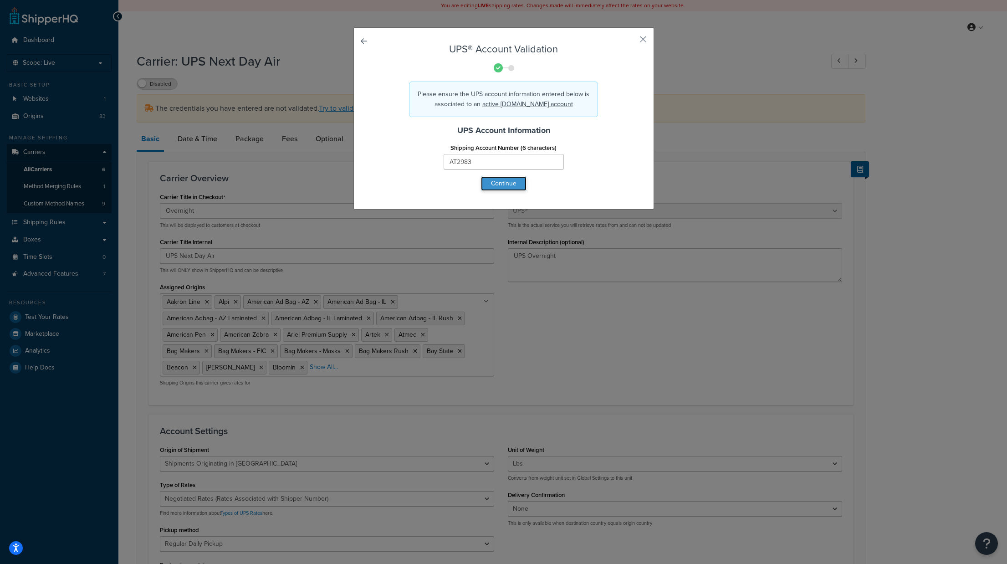
click at [505, 184] on button "Continue" at bounding box center [504, 183] width 46 height 15
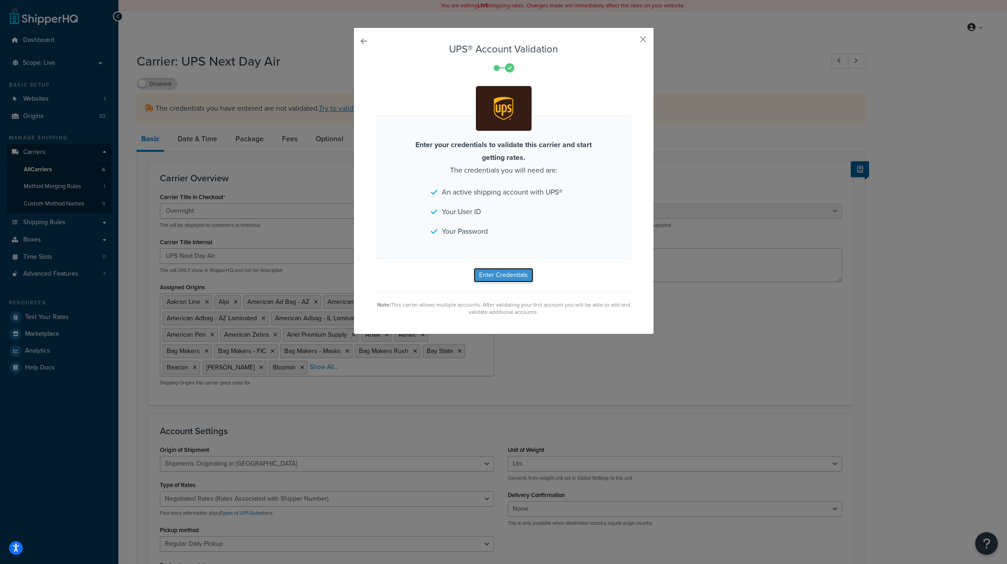
click at [506, 279] on button "Enter Credentials" at bounding box center [504, 275] width 60 height 15
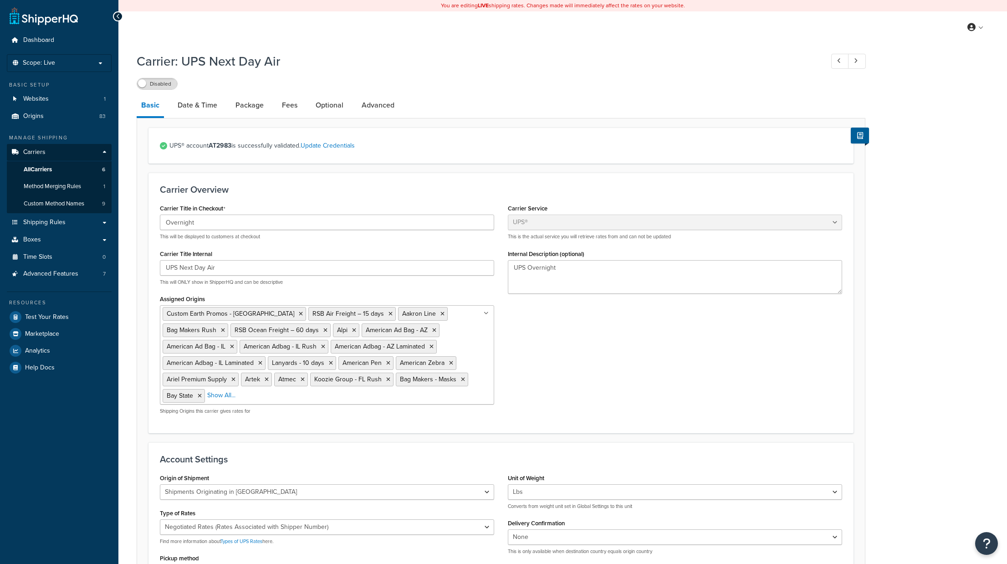
select select "ups"
select select "us"
click at [171, 83] on label "Disabled" at bounding box center [157, 83] width 40 height 11
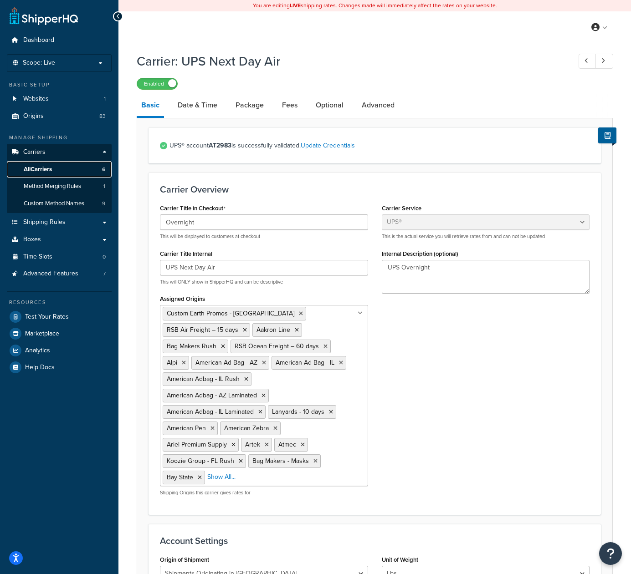
click at [35, 166] on span "All Carriers" at bounding box center [38, 170] width 28 height 8
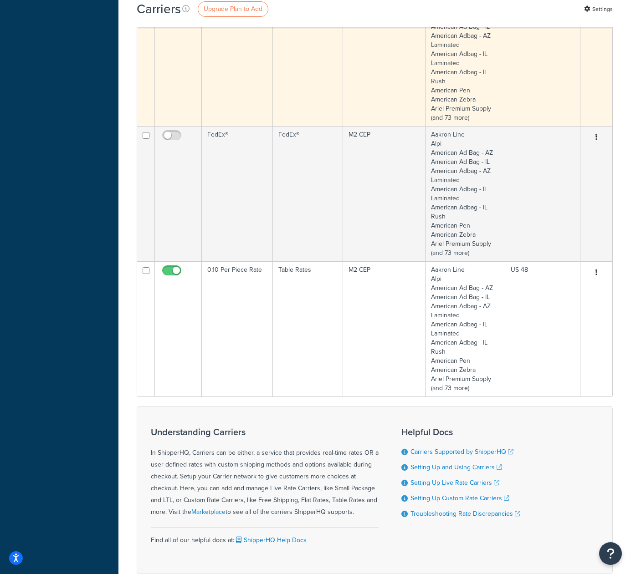
scroll to position [587, 0]
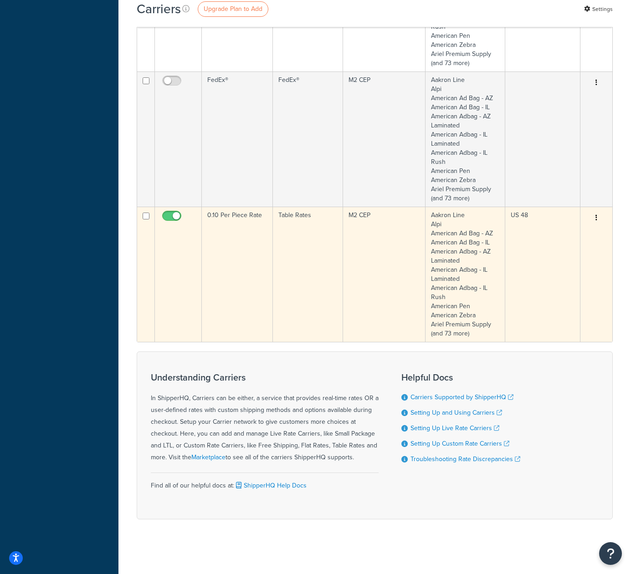
click at [168, 216] on input "checkbox" at bounding box center [172, 218] width 25 height 11
checkbox input "false"
click at [146, 217] on input "checkbox" at bounding box center [146, 216] width 7 height 7
checkbox input "true"
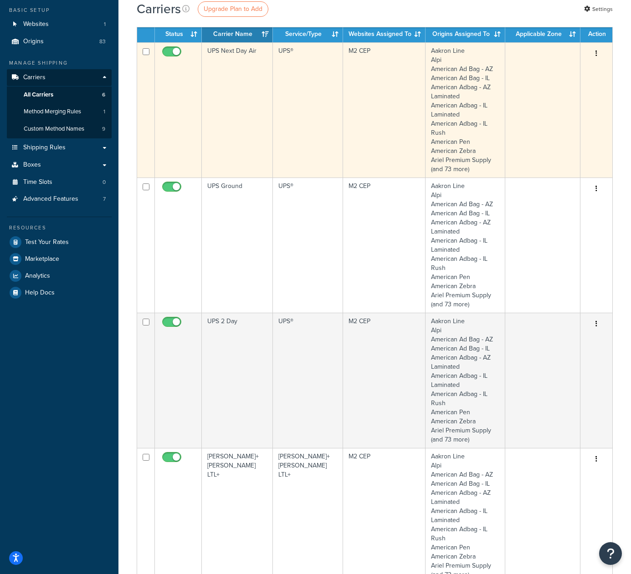
scroll to position [0, 0]
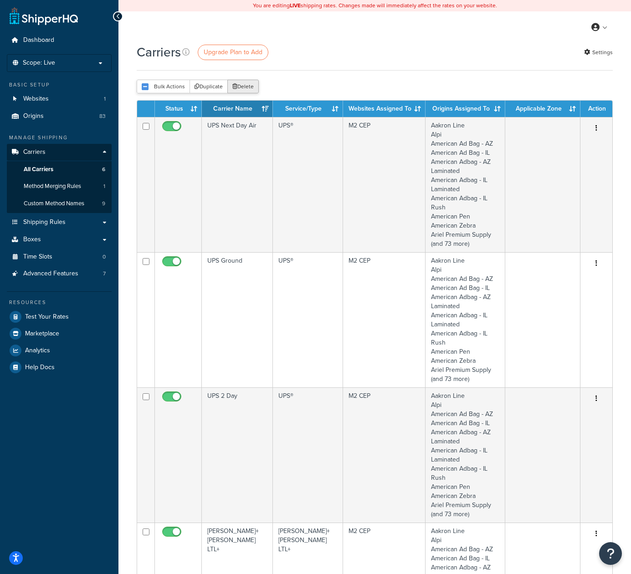
click at [245, 88] on button "Delete" at bounding box center [242, 87] width 31 height 14
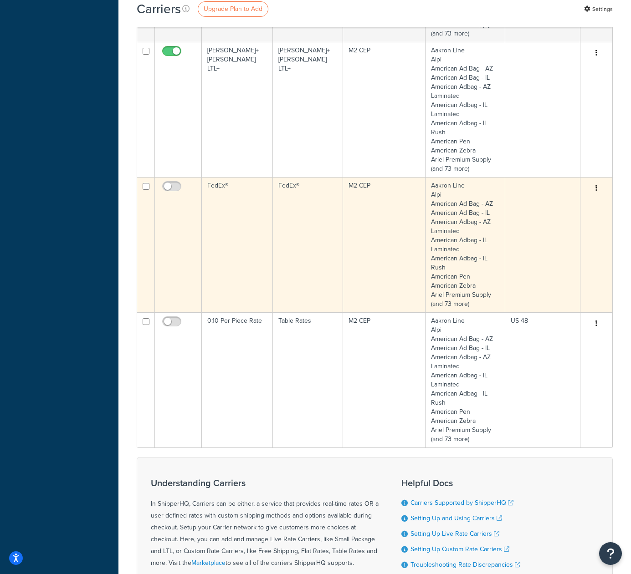
scroll to position [405, 0]
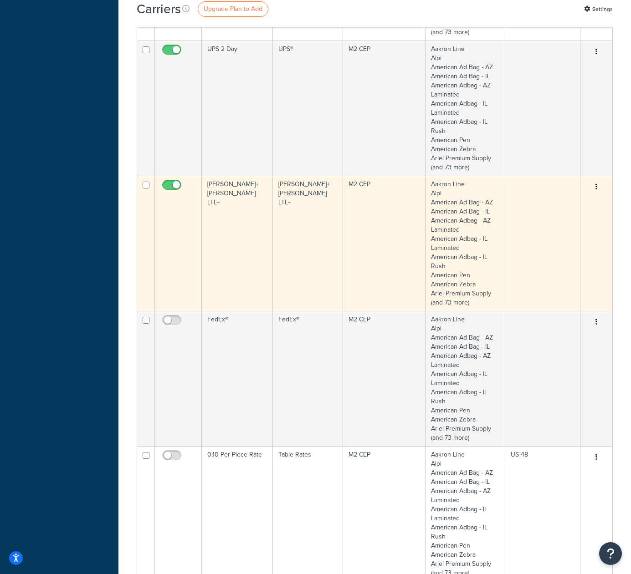
click at [249, 249] on td "[PERSON_NAME]+[PERSON_NAME] LTL+" at bounding box center [237, 243] width 71 height 135
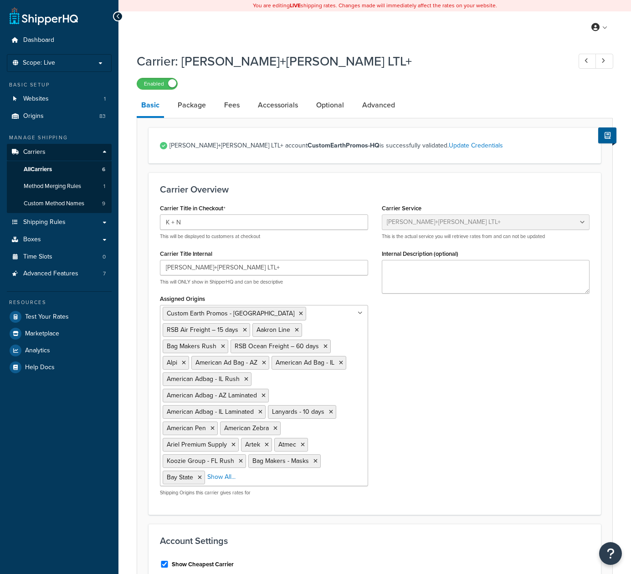
select select "reTransFreight"
click at [330, 104] on link "Optional" at bounding box center [329, 105] width 37 height 22
select select "100"
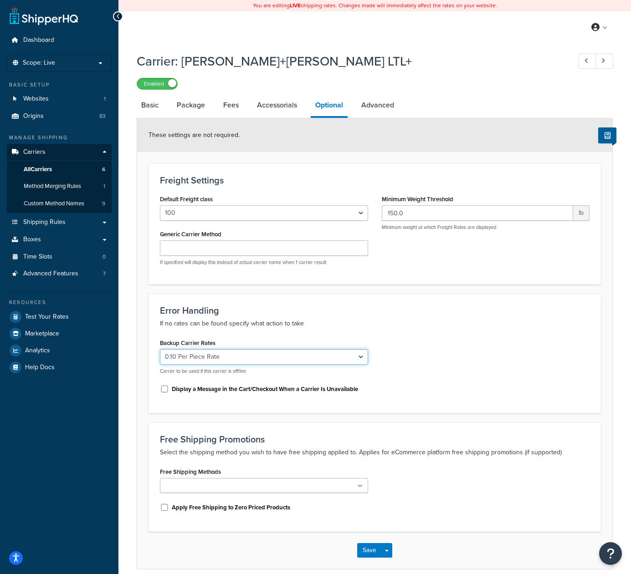
click at [324, 359] on select "None UPS Ground FedEx® 0.10 Per Piece Rate UPS 2 Day UPS Next Day Air" at bounding box center [264, 356] width 208 height 15
select select "0"
click at [160, 349] on select "None UPS Ground FedEx® 0.10 Per Piece Rate UPS 2 Day UPS Next Day Air" at bounding box center [264, 356] width 208 height 15
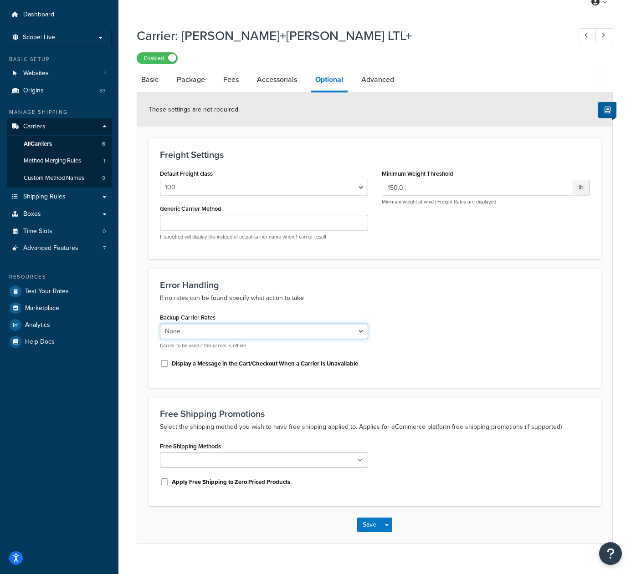
scroll to position [41, 0]
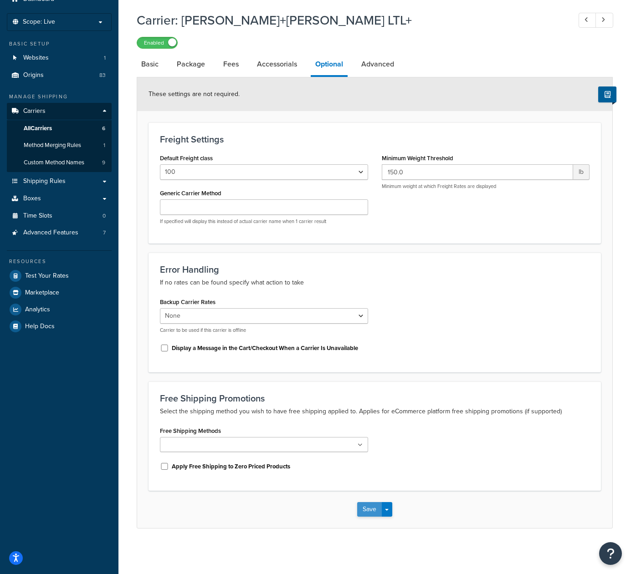
click at [370, 508] on button "Save" at bounding box center [369, 509] width 25 height 15
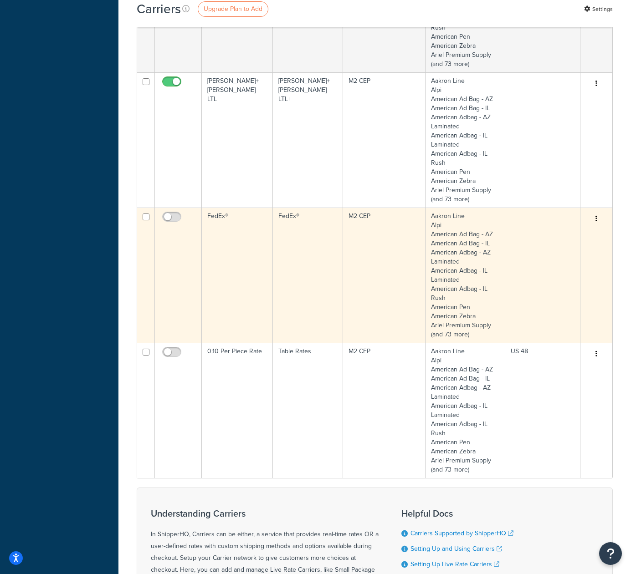
scroll to position [499, 0]
